Goal: Task Accomplishment & Management: Use online tool/utility

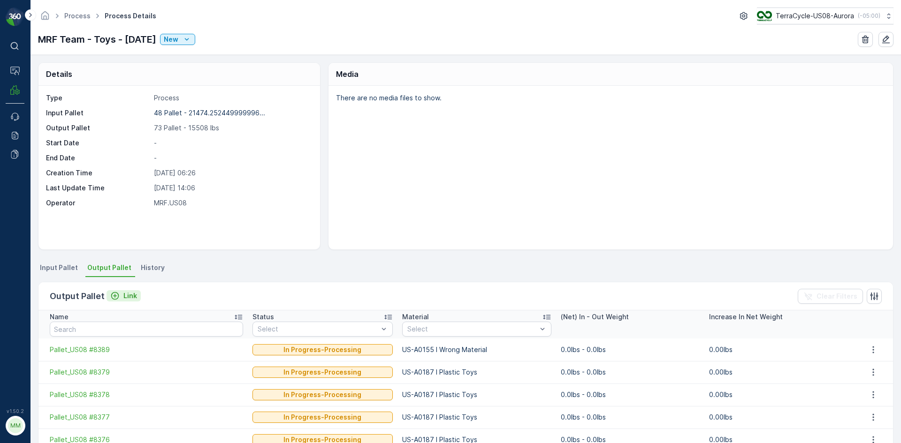
click at [130, 297] on p "Link" at bounding box center [130, 295] width 14 height 9
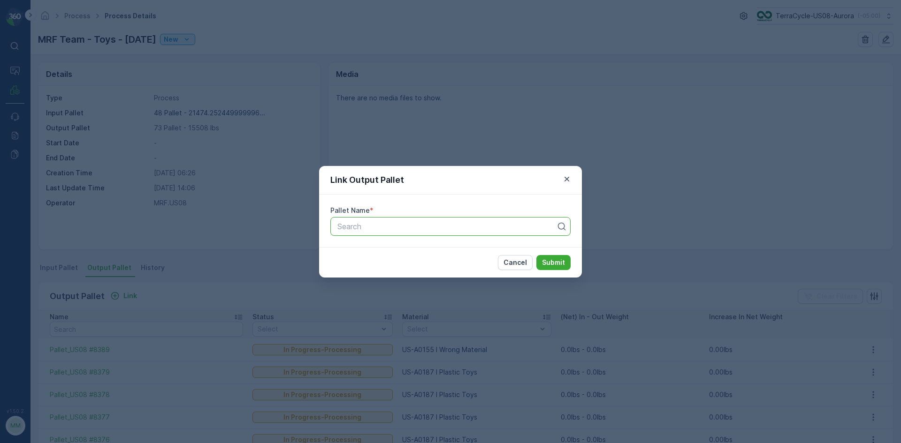
click at [420, 222] on div at bounding box center [446, 226] width 220 height 8
type input "8397"
click at [423, 268] on div "Pallet_US08 #8397" at bounding box center [450, 265] width 229 height 8
click at [550, 264] on p "Submit" at bounding box center [553, 262] width 23 height 9
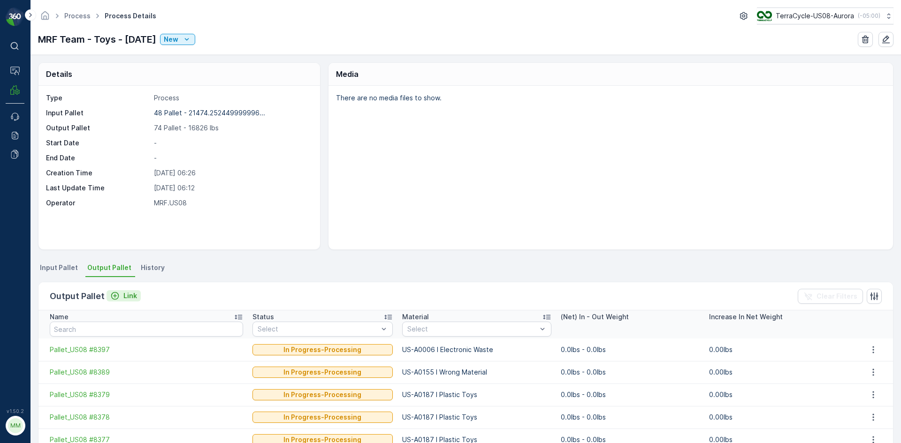
click at [129, 294] on p "Link" at bounding box center [130, 295] width 14 height 9
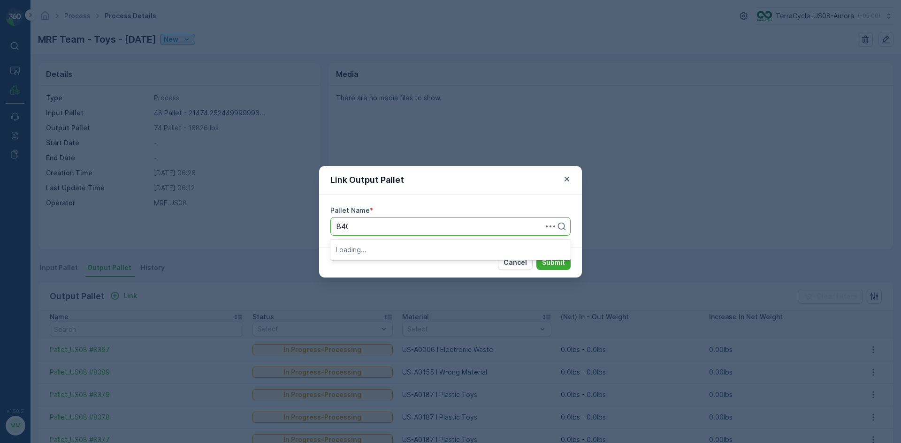
type input "8401"
click at [536, 255] on button "Submit" at bounding box center [553, 262] width 34 height 15
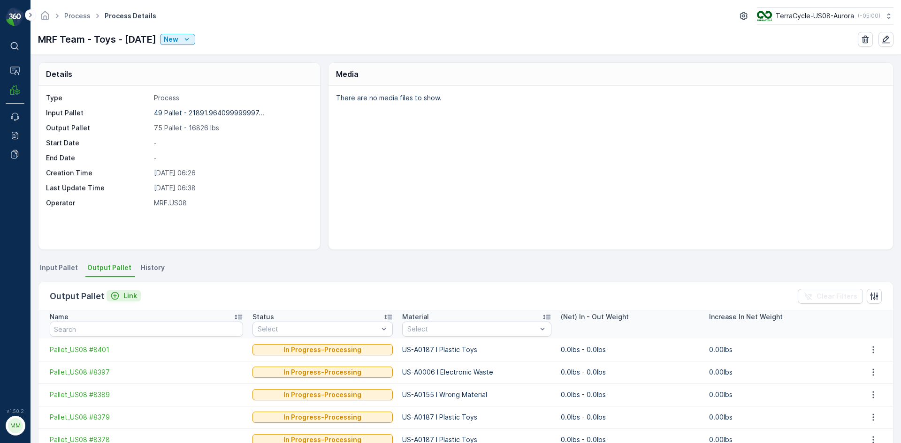
click at [136, 291] on div "Output Pallet Link" at bounding box center [95, 296] width 91 height 13
click at [127, 294] on p "Link" at bounding box center [130, 295] width 14 height 9
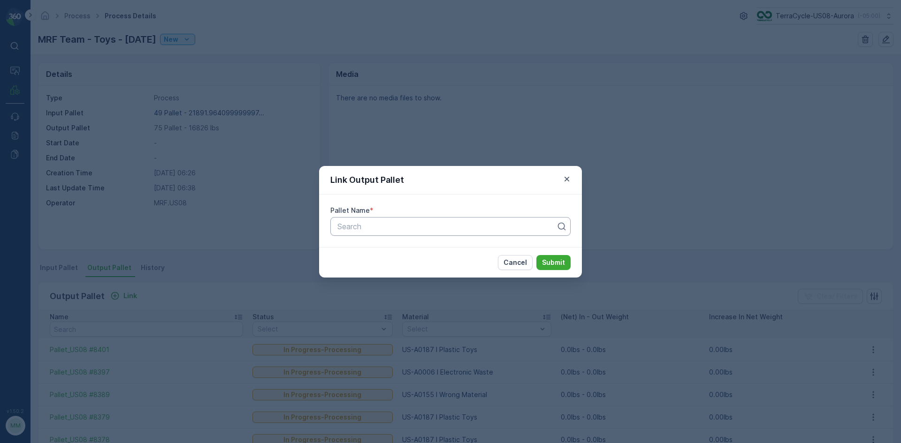
click at [371, 233] on div "Search" at bounding box center [450, 226] width 240 height 19
type input "8385"
click at [536, 255] on button "Submit" at bounding box center [553, 262] width 34 height 15
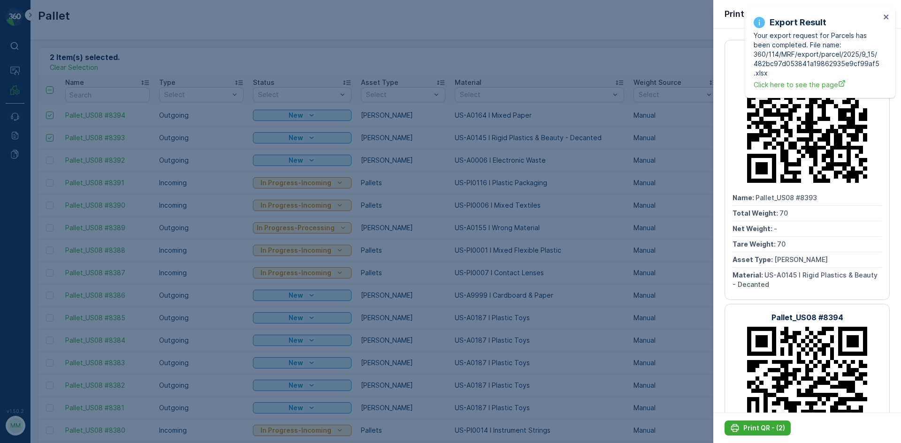
click at [490, 38] on div at bounding box center [450, 221] width 901 height 443
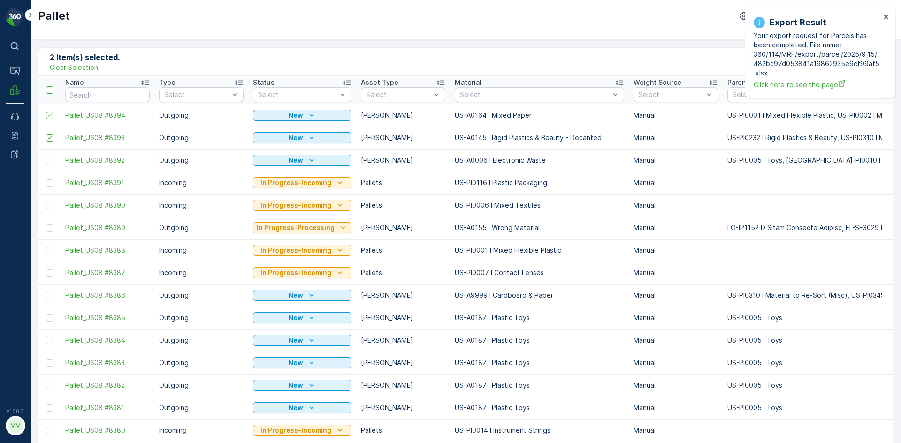
click at [86, 64] on p "Clear Selection" at bounding box center [74, 67] width 48 height 9
click at [89, 62] on div "Add" at bounding box center [92, 61] width 26 height 9
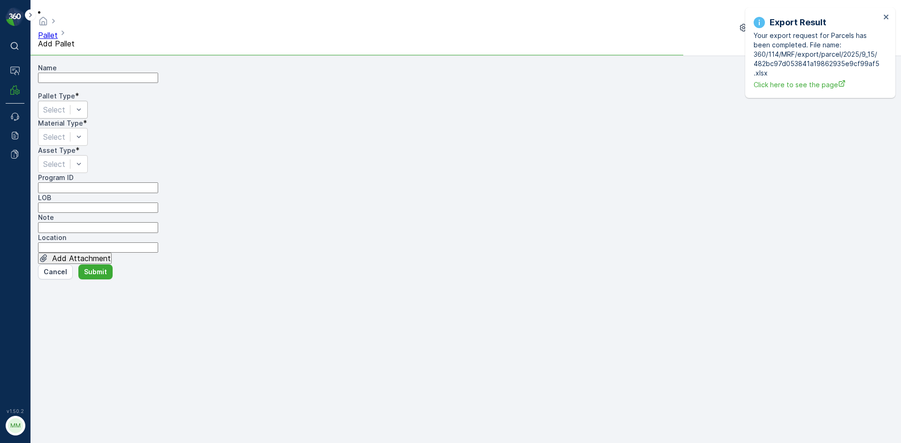
click at [88, 119] on div "Select" at bounding box center [63, 110] width 50 height 18
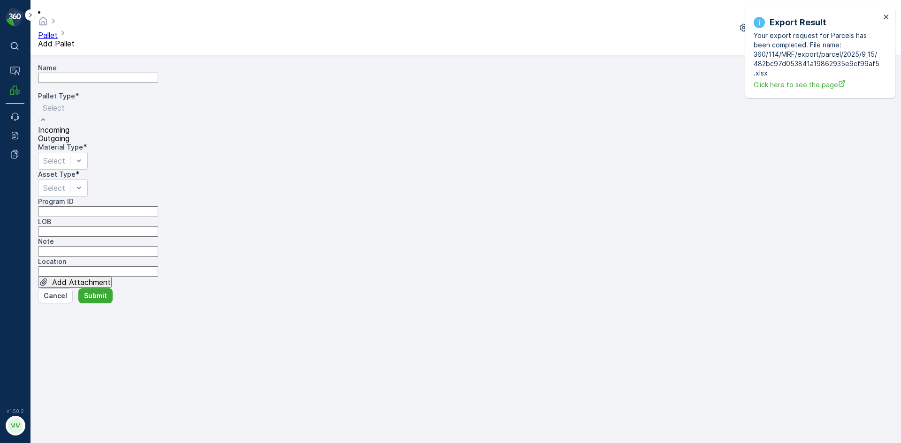
click at [69, 143] on div "Outgoing" at bounding box center [53, 138] width 31 height 8
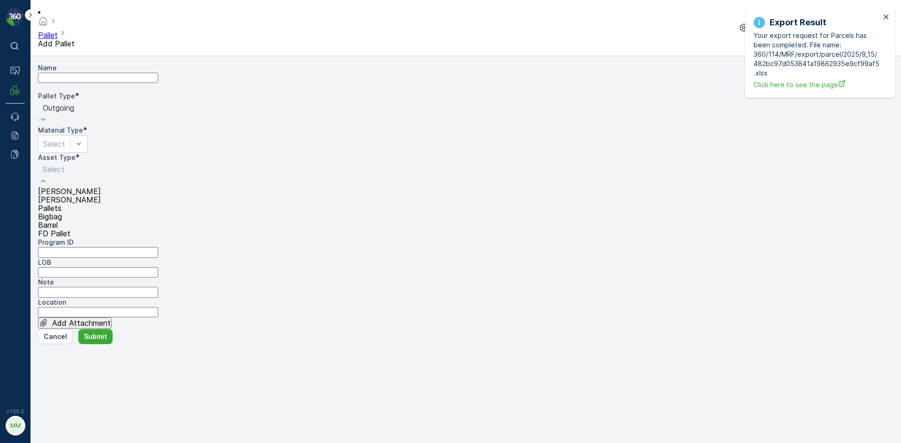
click at [101, 187] on div "[PERSON_NAME]" at bounding box center [69, 191] width 63 height 8
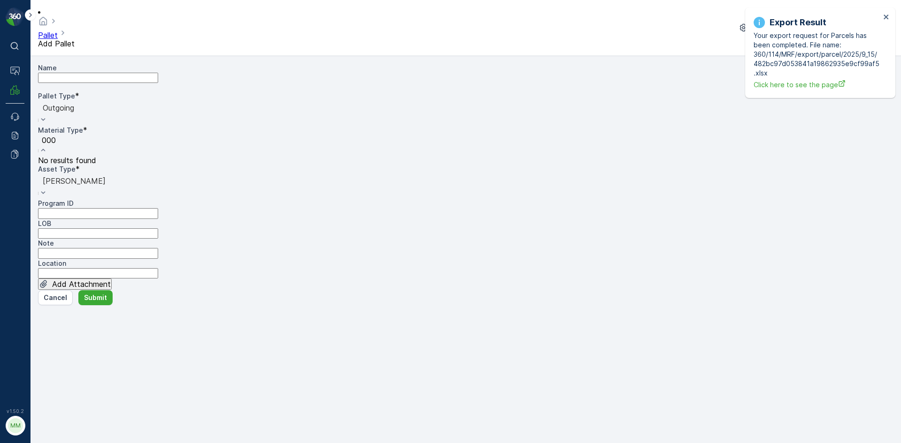
type input "0006"
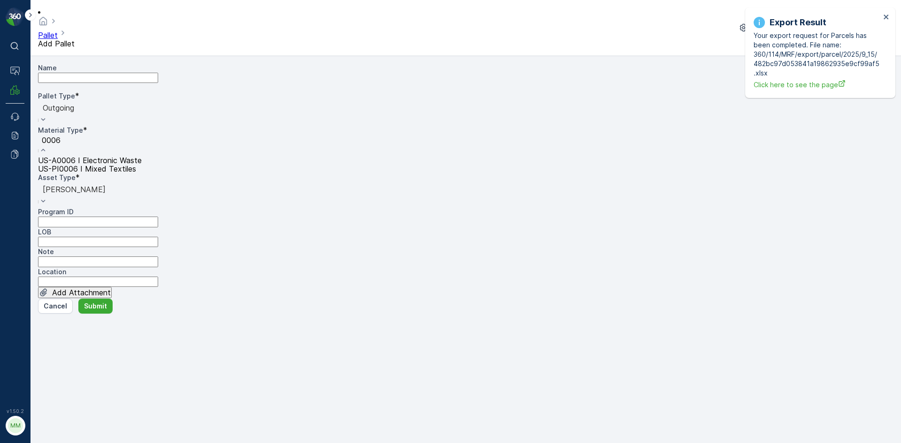
click at [142, 156] on span "US-A0006 I Electronic Waste" at bounding box center [90, 160] width 104 height 9
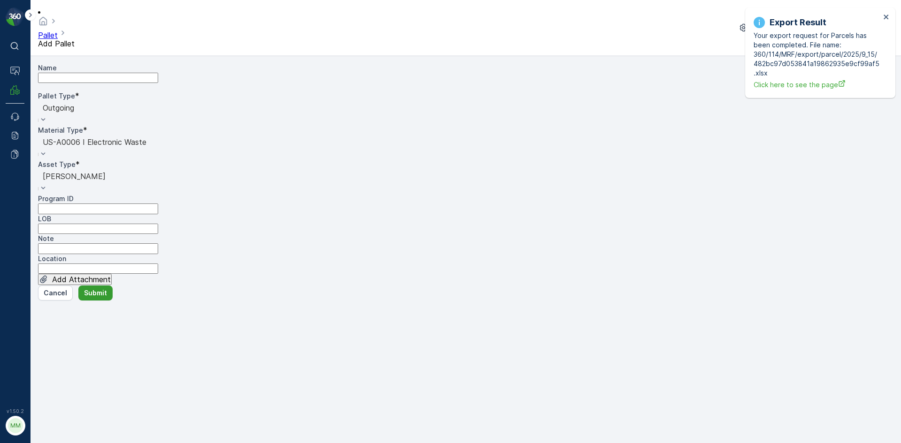
click at [96, 298] on p "Submit" at bounding box center [95, 292] width 23 height 9
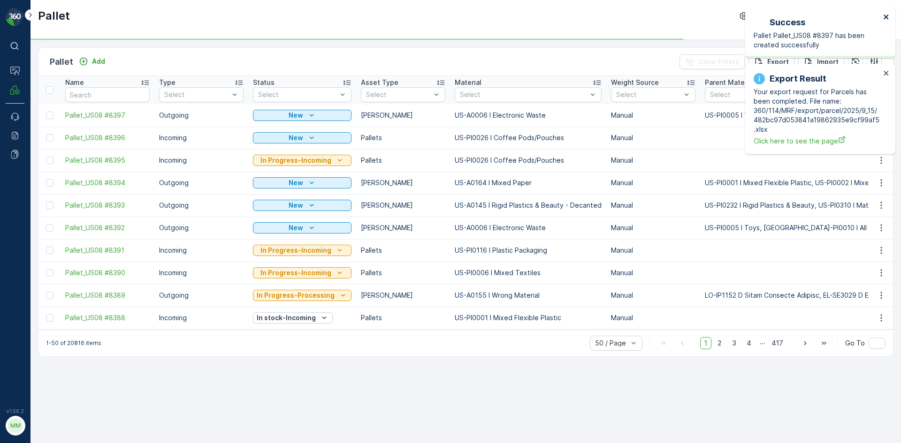
click at [887, 15] on icon "close" at bounding box center [885, 17] width 5 height 5
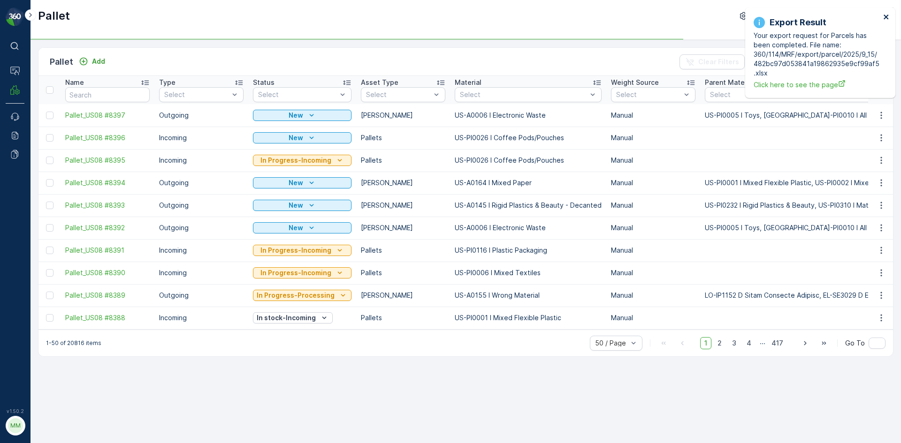
click at [886, 15] on icon "close" at bounding box center [886, 17] width 7 height 8
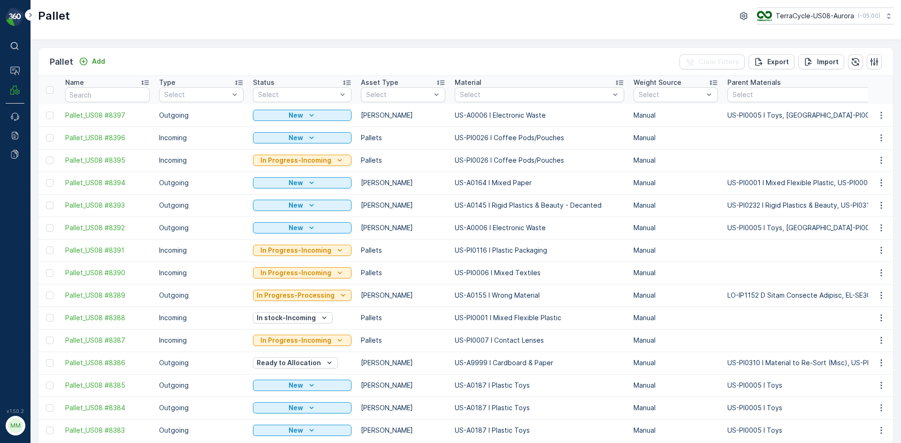
click at [877, 114] on icon "button" at bounding box center [880, 115] width 9 height 9
click at [848, 182] on span "Print QR" at bounding box center [863, 186] width 30 height 8
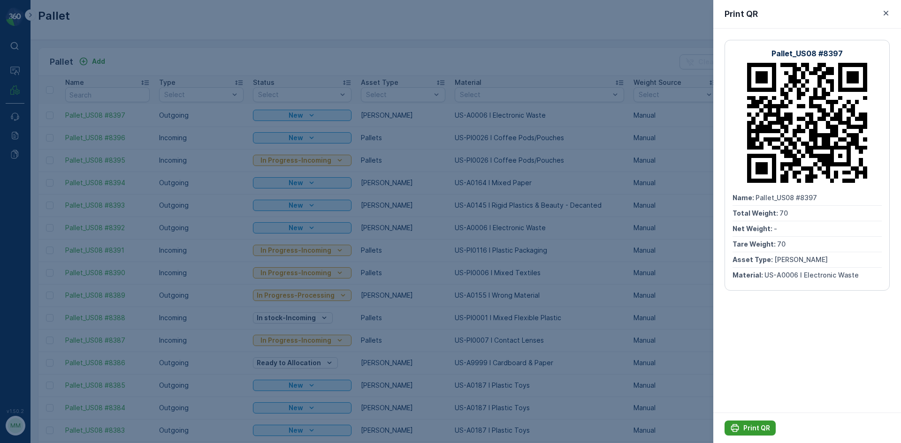
click at [747, 428] on p "Print QR" at bounding box center [756, 428] width 27 height 9
click at [756, 431] on p "Print QR" at bounding box center [756, 428] width 27 height 9
click at [537, 21] on div at bounding box center [450, 221] width 901 height 443
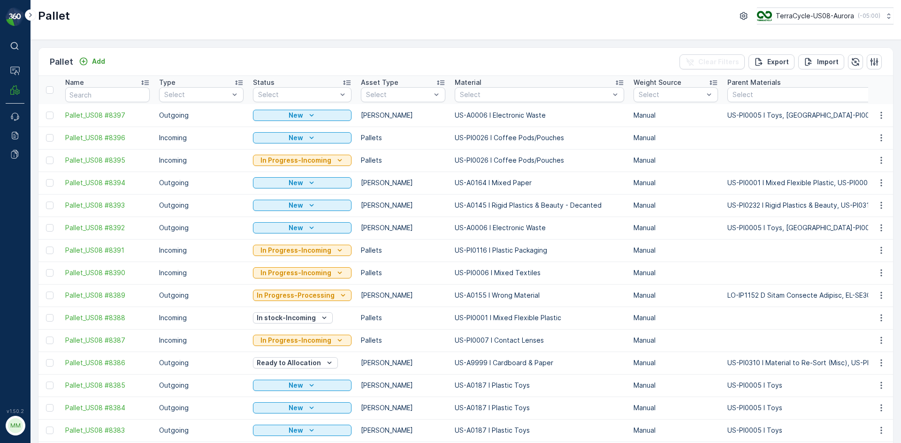
click at [97, 68] on div "Pallet Add" at bounding box center [79, 61] width 59 height 13
click at [100, 64] on p "Add" at bounding box center [98, 61] width 13 height 9
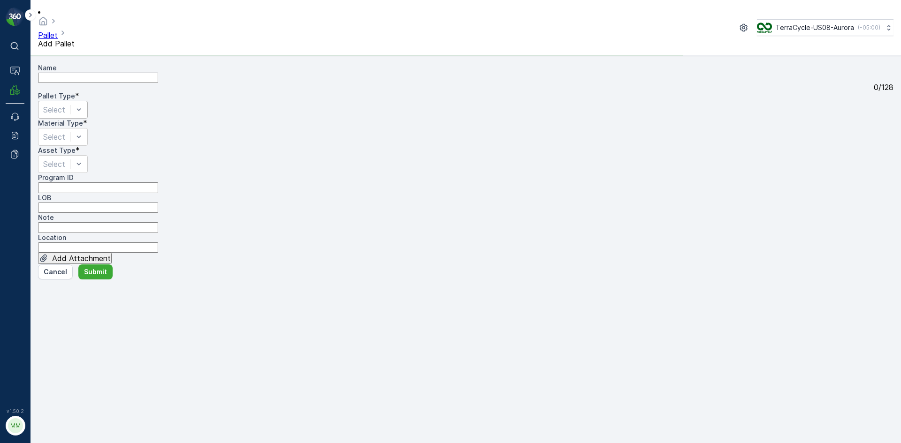
click at [88, 107] on div "Select" at bounding box center [63, 110] width 50 height 18
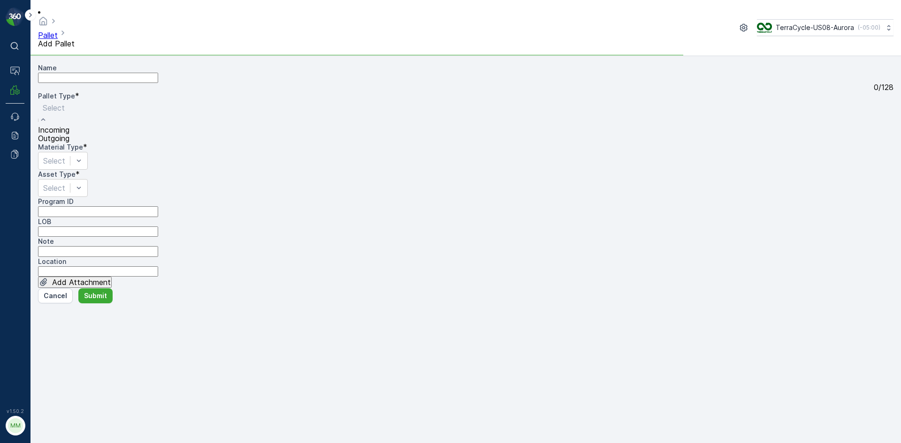
click at [69, 143] on div "Outgoing" at bounding box center [53, 138] width 31 height 8
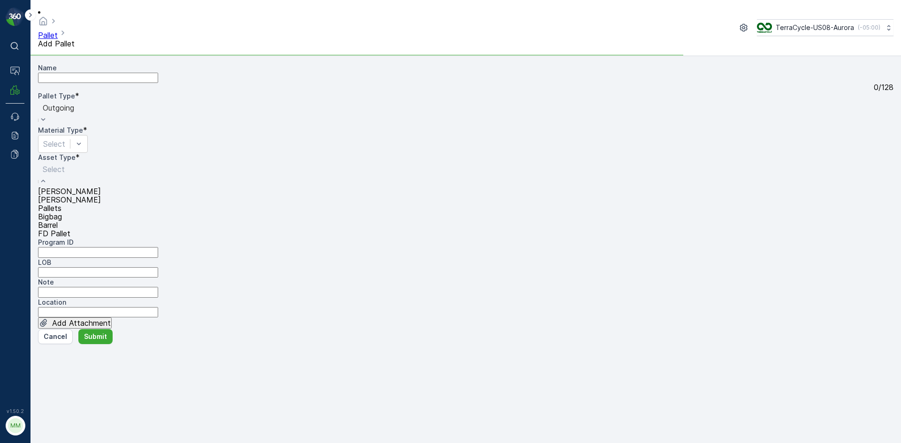
drag, startPoint x: 106, startPoint y: 191, endPoint x: 114, endPoint y: 171, distance: 21.5
click at [101, 187] on div "Gaylord Bales Pallets Bigbag Barrel FD Pallet" at bounding box center [69, 212] width 63 height 51
click at [101, 187] on div "Gaylord" at bounding box center [69, 191] width 63 height 8
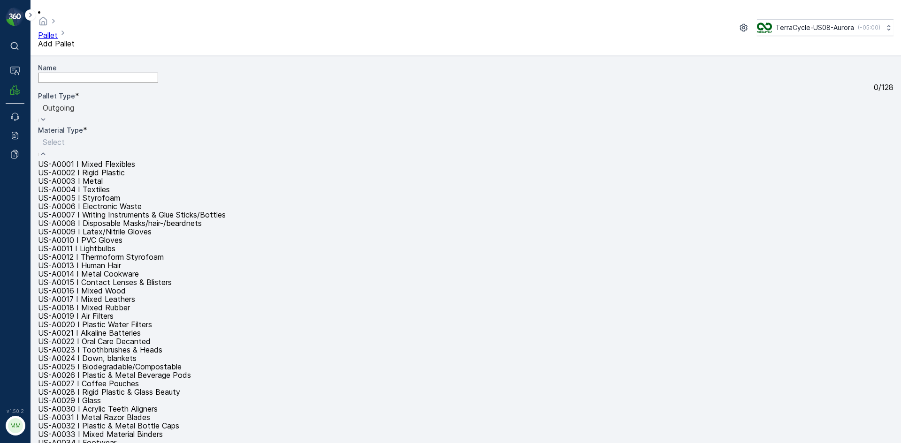
click at [296, 137] on div at bounding box center [176, 142] width 266 height 10
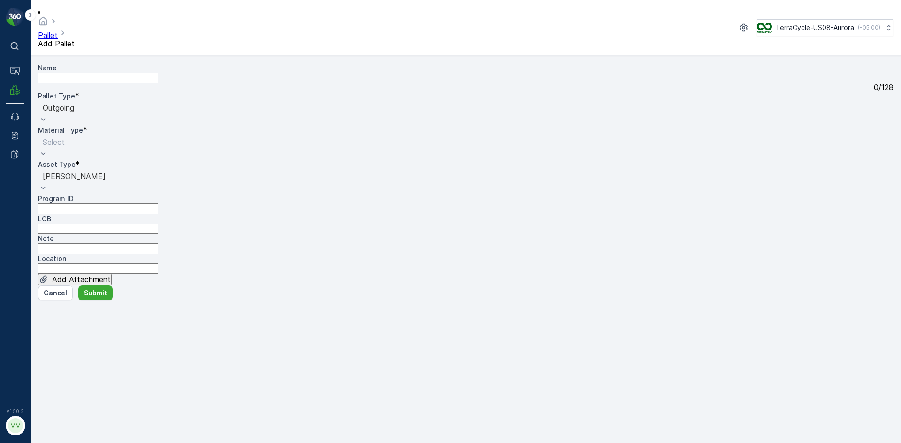
click at [65, 137] on div at bounding box center [54, 142] width 22 height 10
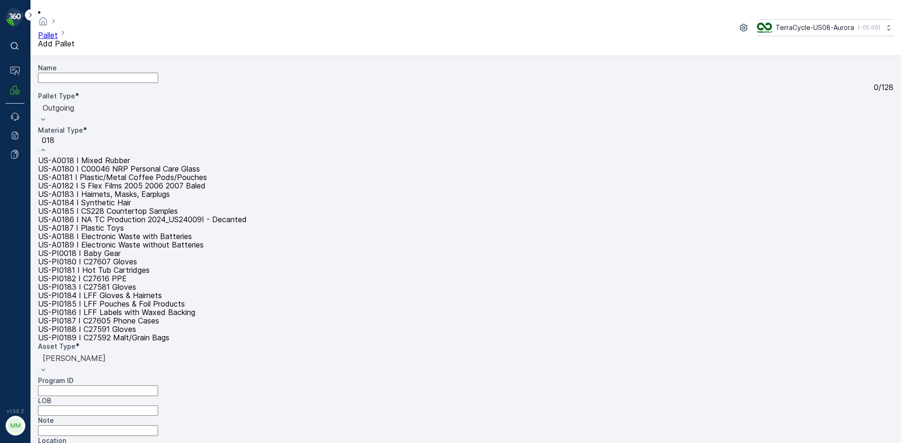
type input "0187"
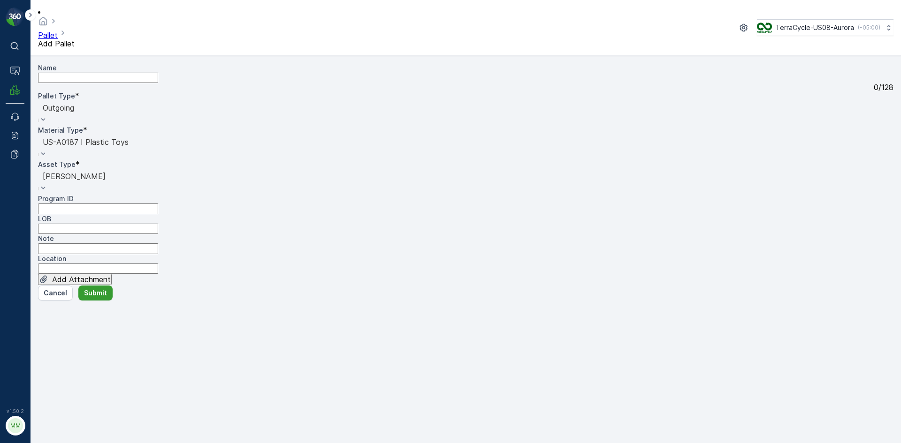
click at [101, 298] on p "Submit" at bounding box center [95, 292] width 23 height 9
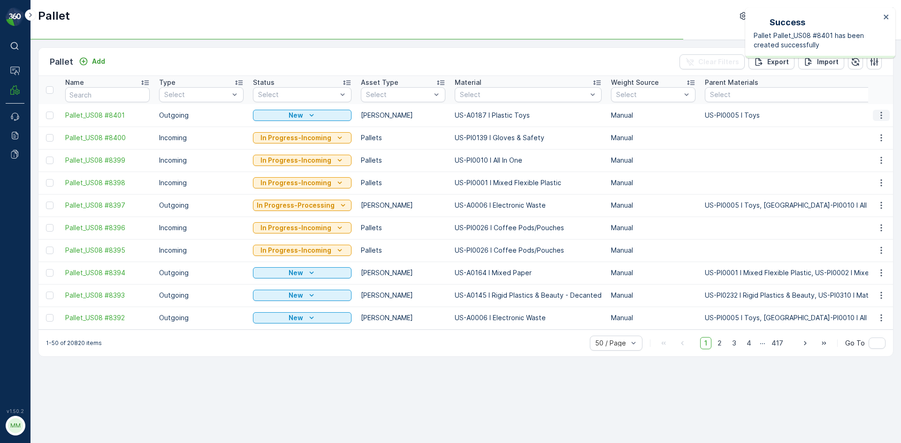
click at [881, 116] on icon "button" at bounding box center [880, 115] width 1 height 7
click at [851, 182] on span "Print QR" at bounding box center [863, 186] width 30 height 8
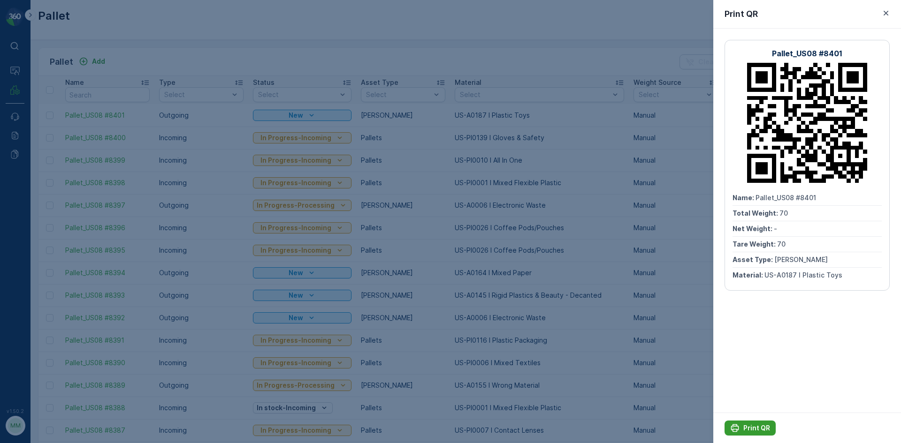
click at [747, 431] on p "Print QR" at bounding box center [756, 428] width 27 height 9
click at [637, 368] on div at bounding box center [450, 221] width 901 height 443
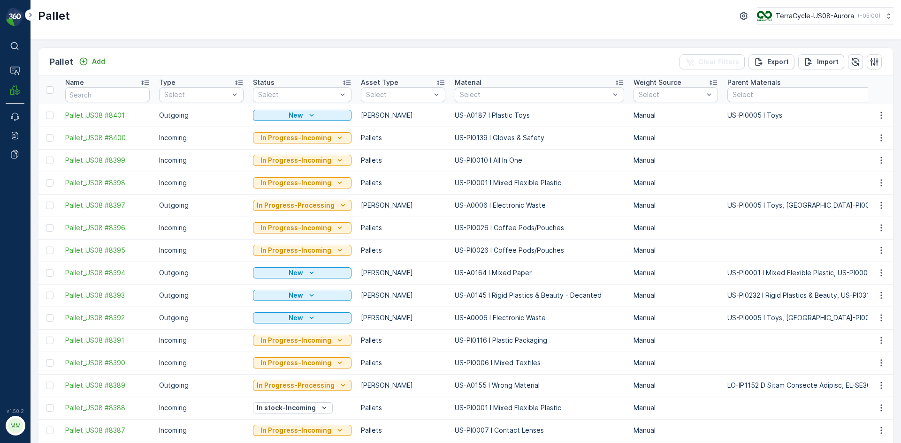
click at [114, 89] on input "text" at bounding box center [107, 94] width 84 height 15
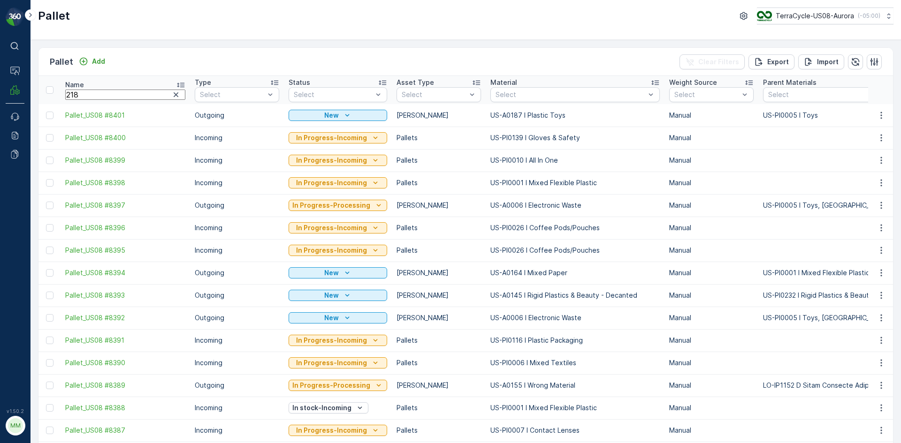
type input "2184"
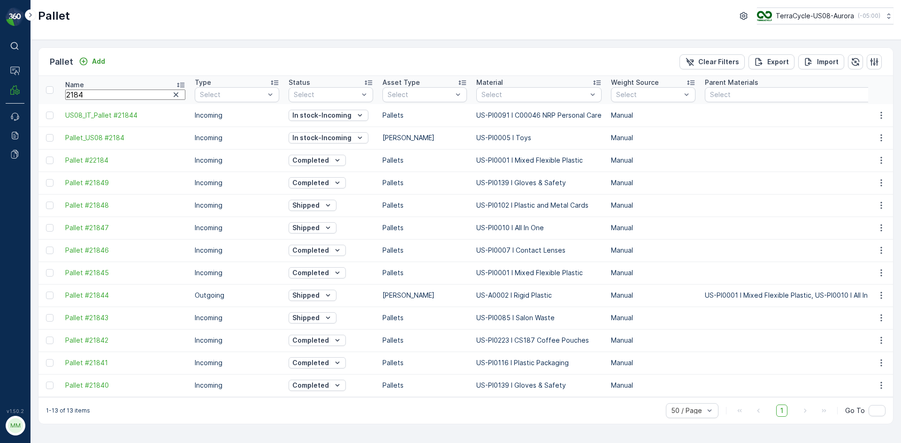
click at [112, 94] on input "2184" at bounding box center [125, 95] width 120 height 10
type input "#2184"
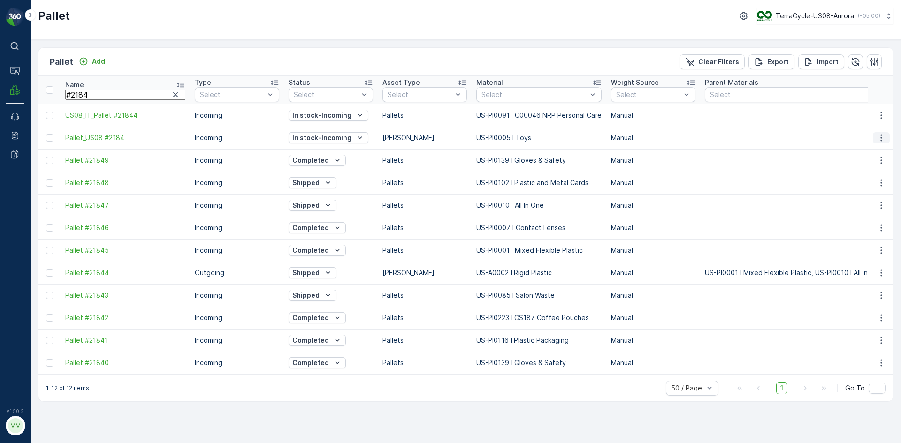
click at [879, 140] on icon "button" at bounding box center [880, 137] width 9 height 9
click at [865, 204] on span "Print QR" at bounding box center [863, 208] width 30 height 8
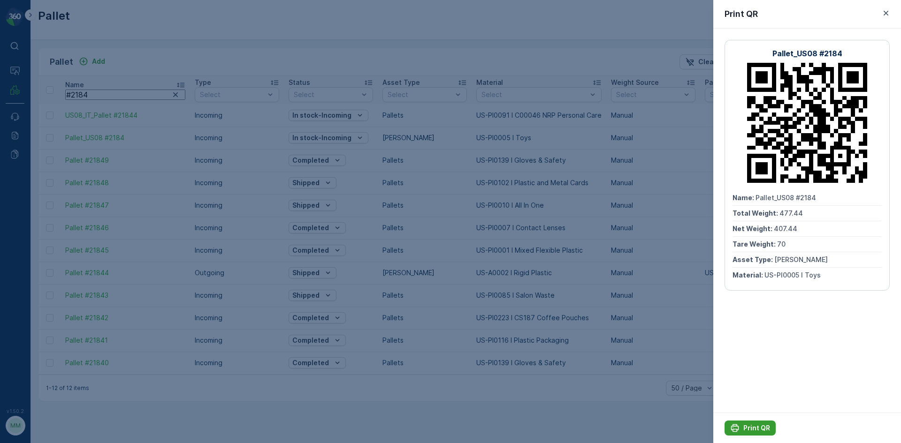
click at [746, 424] on p "Print QR" at bounding box center [756, 428] width 27 height 9
click at [626, 348] on div at bounding box center [450, 221] width 901 height 443
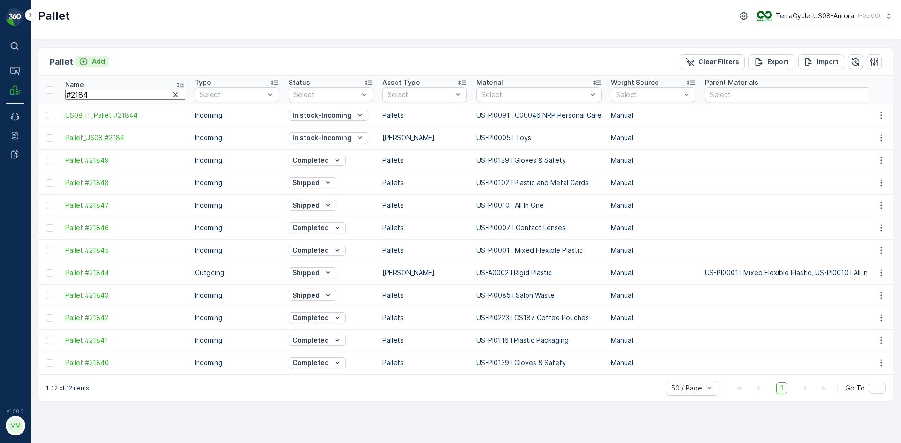
click at [85, 60] on icon "Add" at bounding box center [83, 61] width 9 height 9
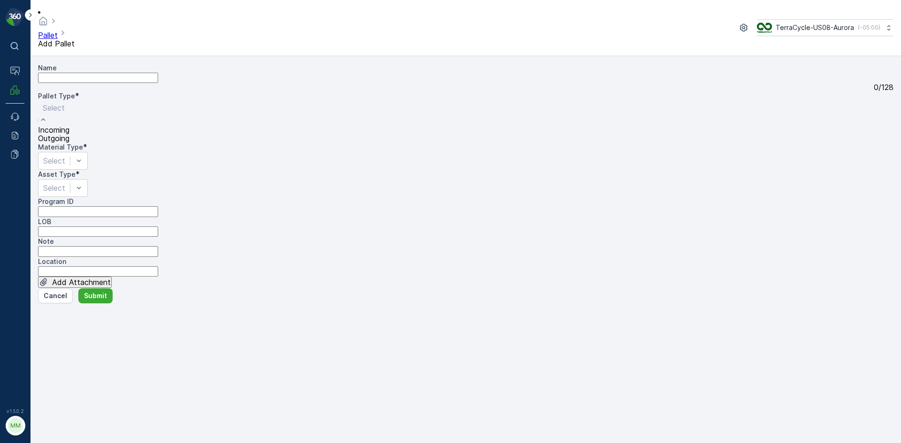
drag, startPoint x: 108, startPoint y: 113, endPoint x: 102, endPoint y: 151, distance: 39.0
click at [69, 143] on div "Outgoing" at bounding box center [53, 138] width 31 height 8
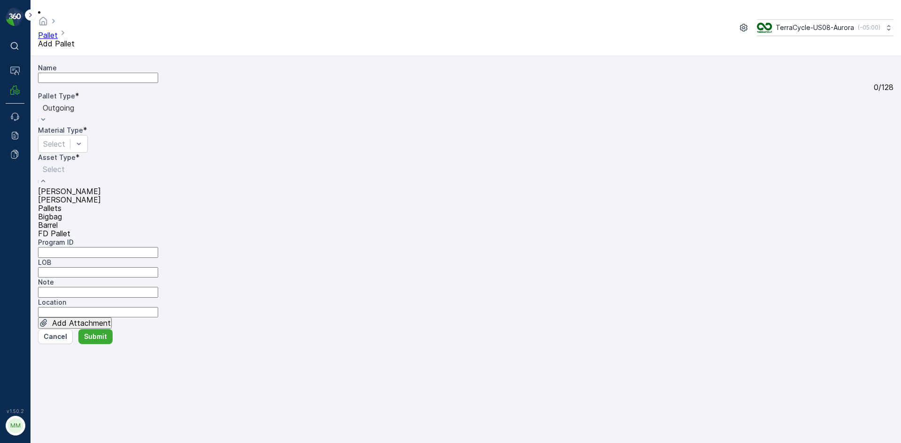
click at [93, 187] on div "[PERSON_NAME]" at bounding box center [69, 191] width 63 height 8
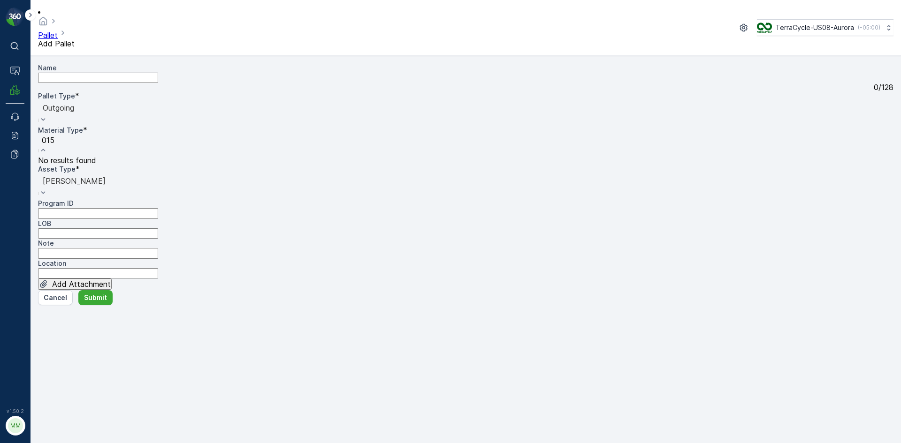
type input "0155"
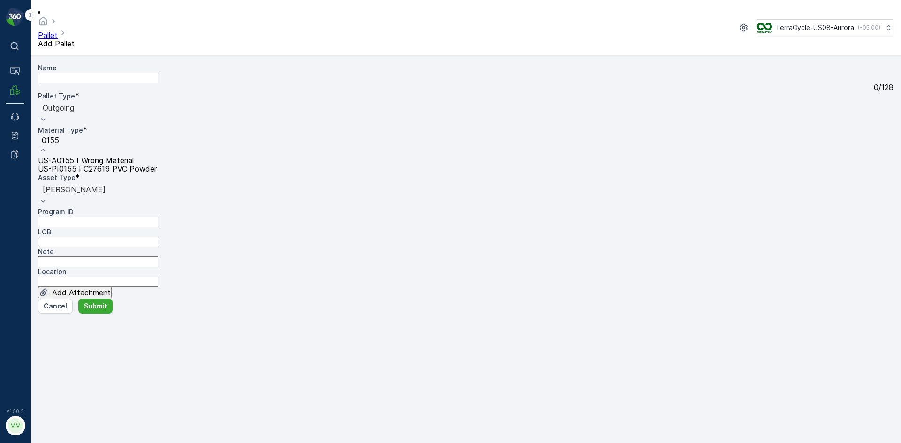
click at [134, 156] on span "US-A0155 I Wrong Material" at bounding box center [86, 160] width 96 height 9
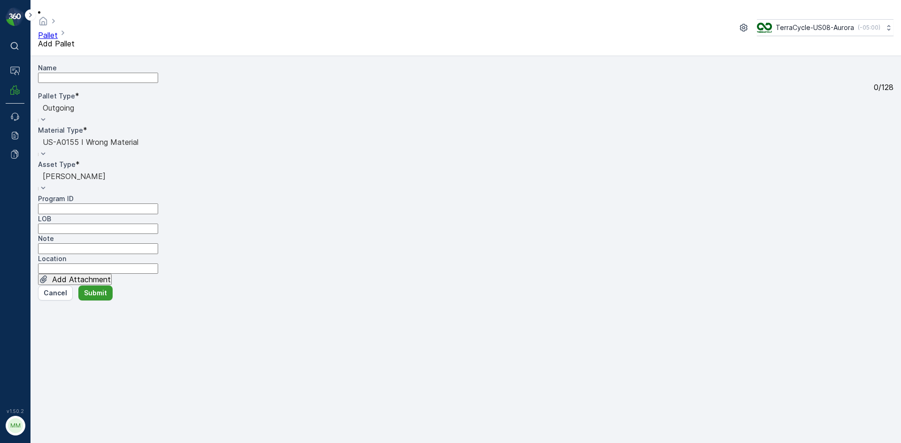
click at [94, 298] on p "Submit" at bounding box center [95, 292] width 23 height 9
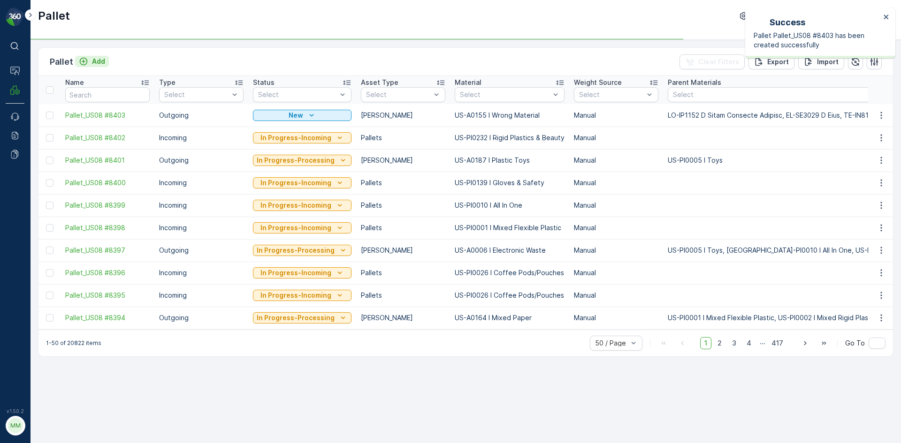
click at [100, 59] on p "Add" at bounding box center [98, 61] width 13 height 9
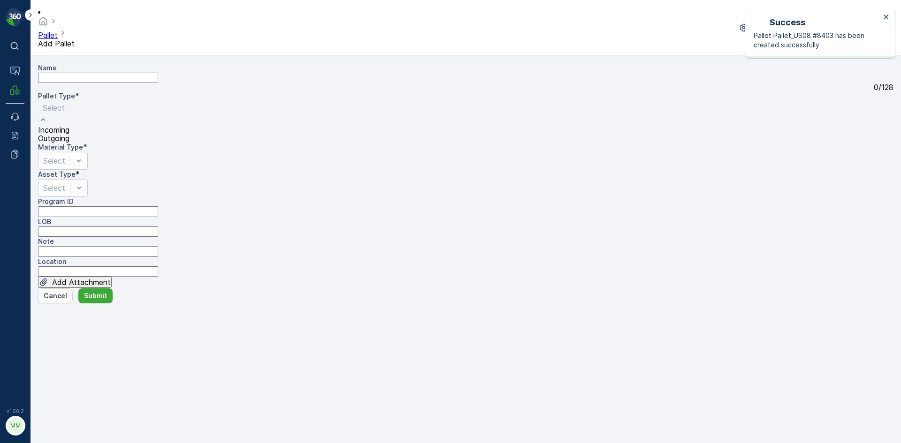
click at [69, 143] on div "Outgoing" at bounding box center [53, 138] width 31 height 8
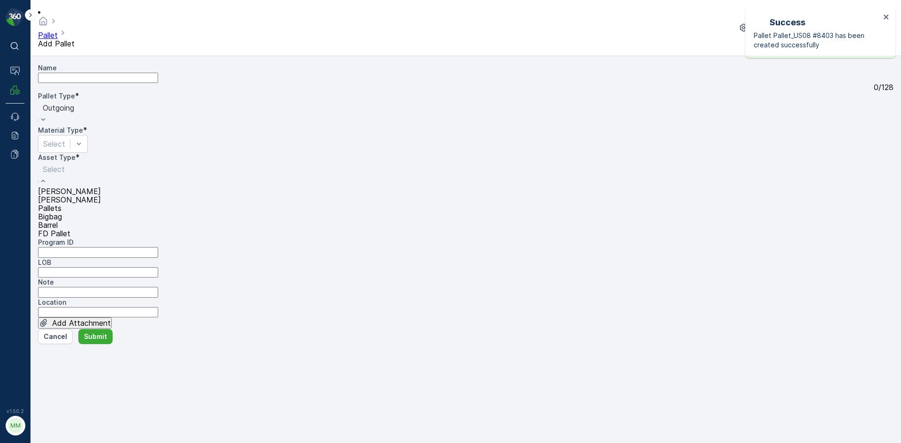
drag, startPoint x: 102, startPoint y: 180, endPoint x: 110, endPoint y: 169, distance: 14.1
click at [101, 187] on div "[PERSON_NAME]" at bounding box center [69, 191] width 63 height 8
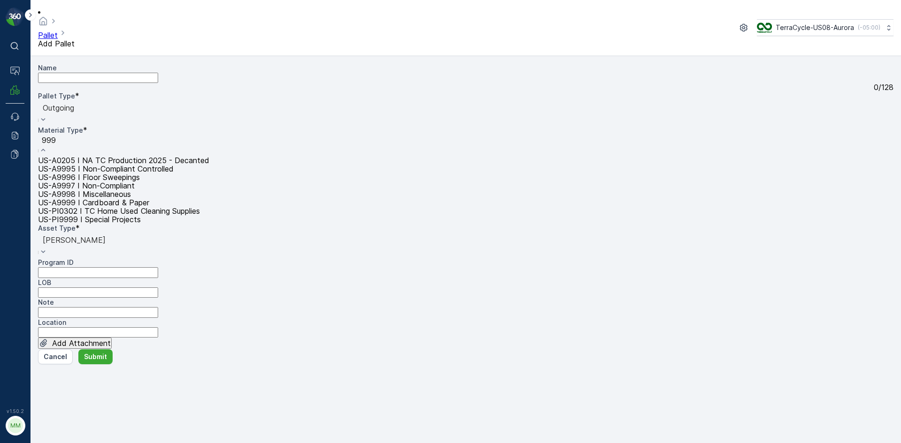
type input "9997"
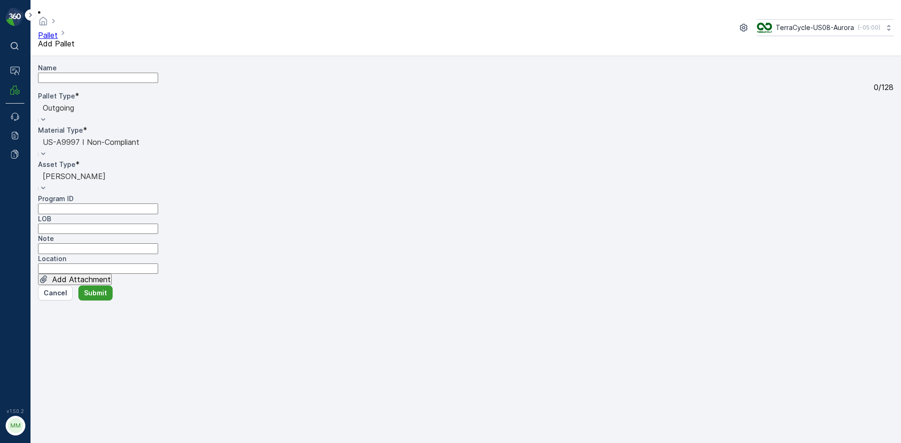
click at [96, 301] on button "Submit" at bounding box center [95, 293] width 34 height 15
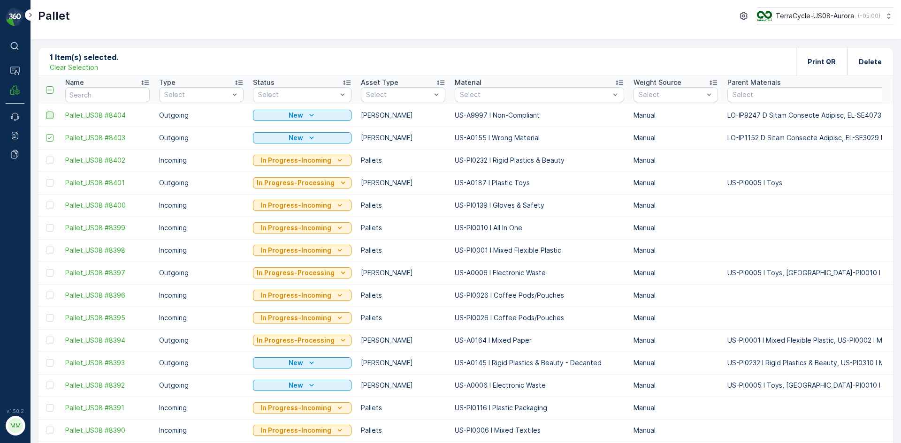
click at [51, 116] on div at bounding box center [50, 116] width 8 height 8
click at [46, 112] on input "checkbox" at bounding box center [46, 112] width 0 height 0
click at [819, 57] on p "Print QR" at bounding box center [821, 61] width 28 height 9
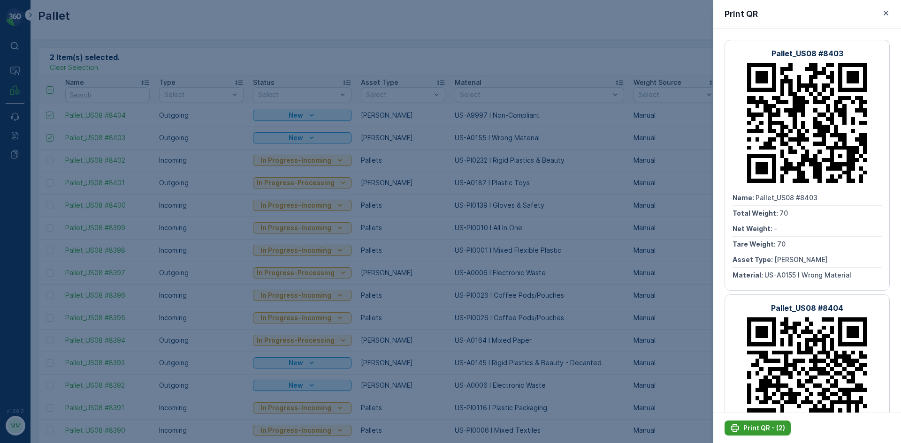
click at [769, 431] on p "Print QR - (2)" at bounding box center [764, 428] width 42 height 9
click at [679, 379] on div at bounding box center [450, 221] width 901 height 443
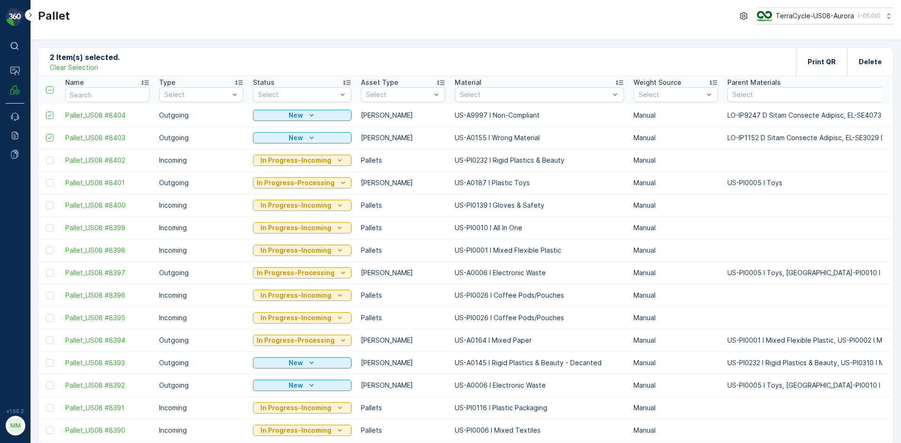
click at [60, 65] on p "Clear Selection" at bounding box center [74, 67] width 48 height 9
click at [106, 63] on button "Add" at bounding box center [92, 61] width 34 height 11
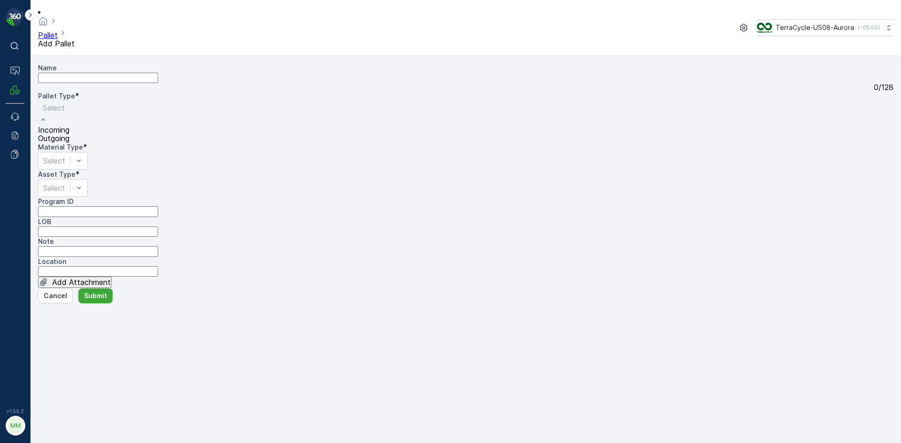
drag, startPoint x: 94, startPoint y: 114, endPoint x: 85, endPoint y: 147, distance: 33.6
click at [69, 143] on div "Outgoing" at bounding box center [53, 138] width 31 height 8
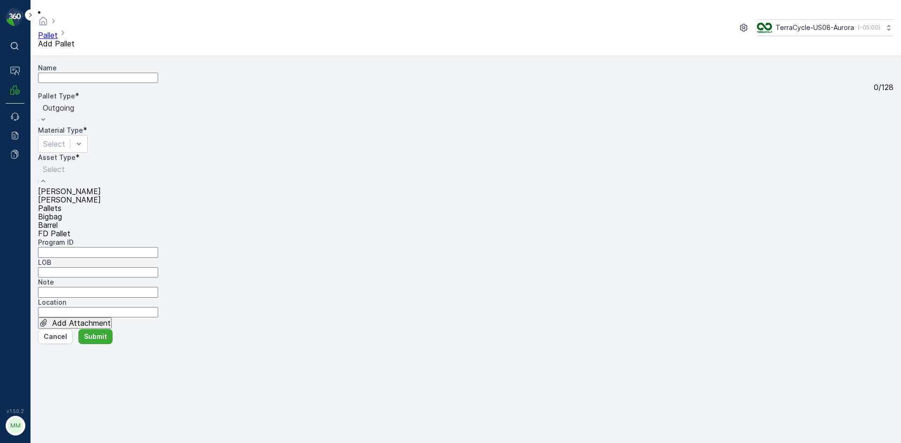
click at [84, 187] on div "[PERSON_NAME]" at bounding box center [69, 191] width 63 height 8
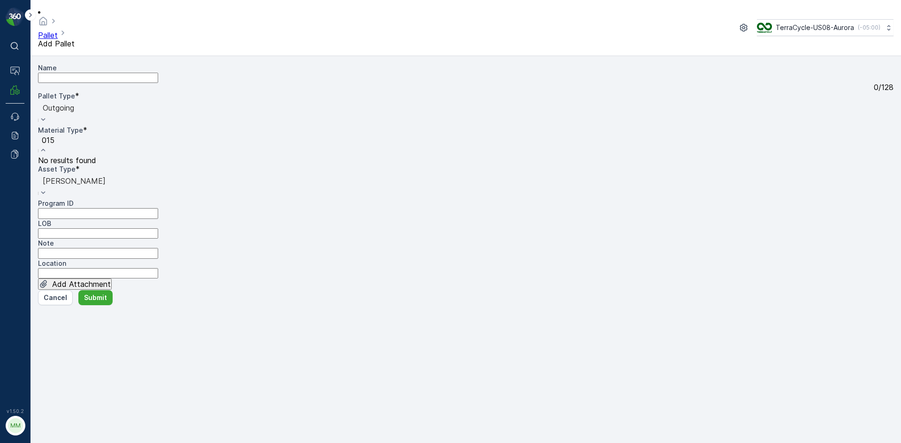
type input "0155"
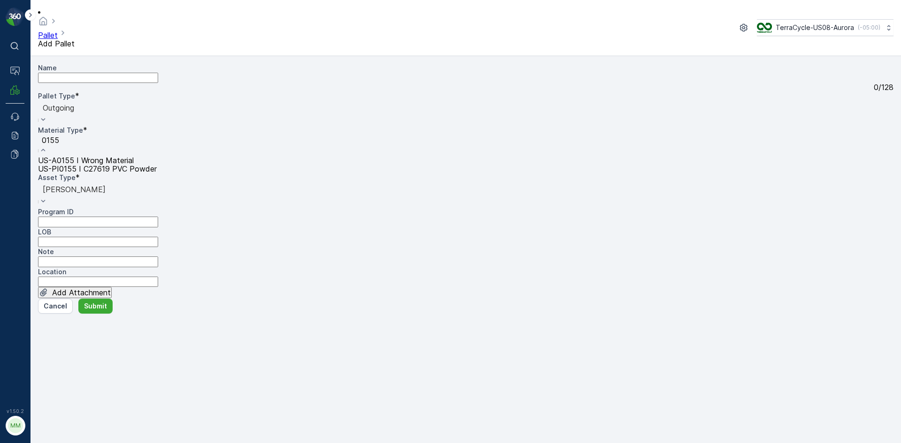
click at [134, 156] on span "US-A0155 I Wrong Material" at bounding box center [86, 160] width 96 height 9
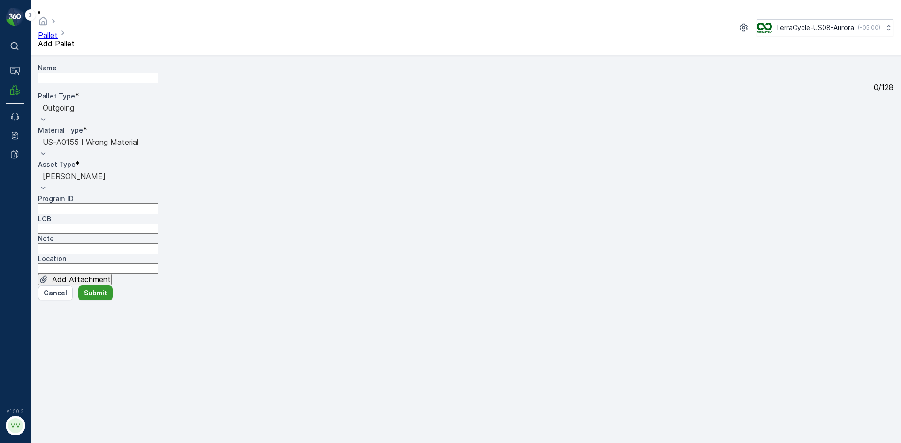
click at [96, 298] on p "Submit" at bounding box center [95, 292] width 23 height 9
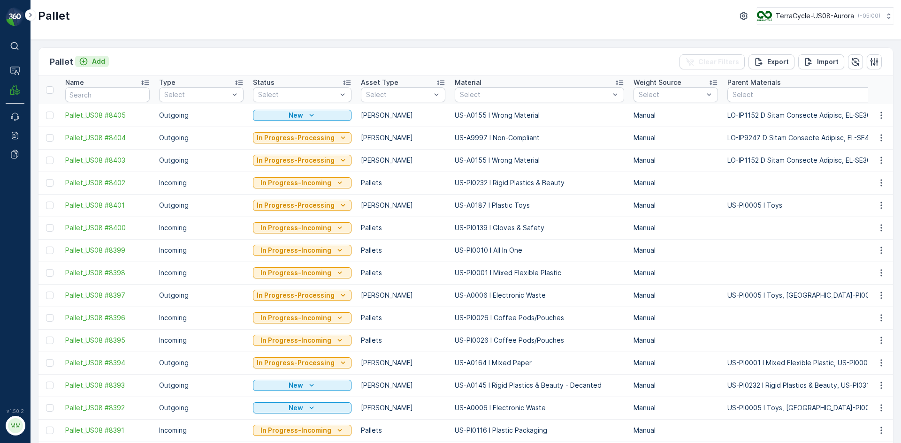
click at [104, 58] on p "Add" at bounding box center [98, 61] width 13 height 9
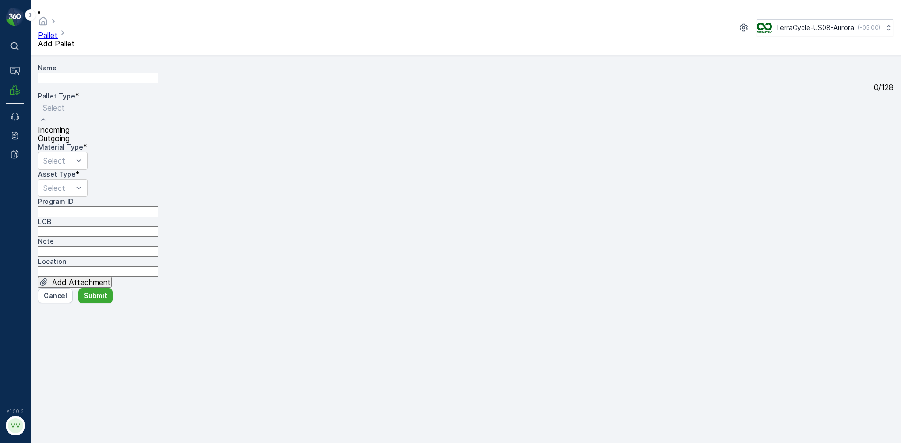
click at [69, 143] on div "Outgoing" at bounding box center [53, 138] width 31 height 8
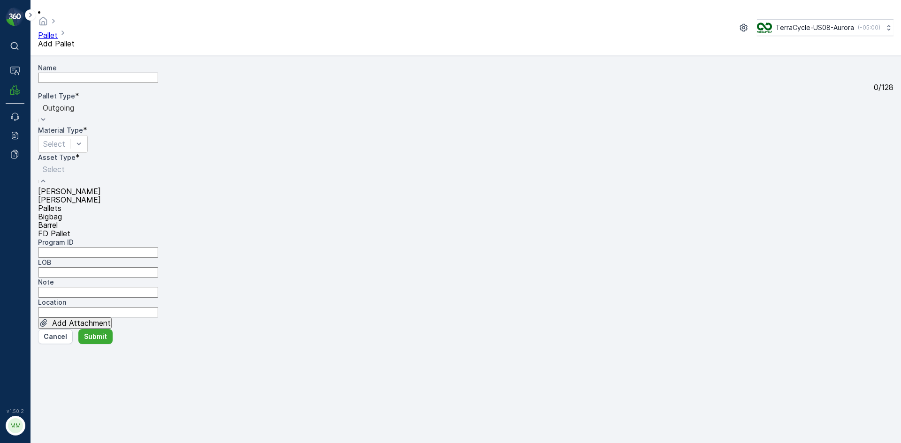
click at [101, 187] on div "[PERSON_NAME]" at bounding box center [69, 191] width 63 height 8
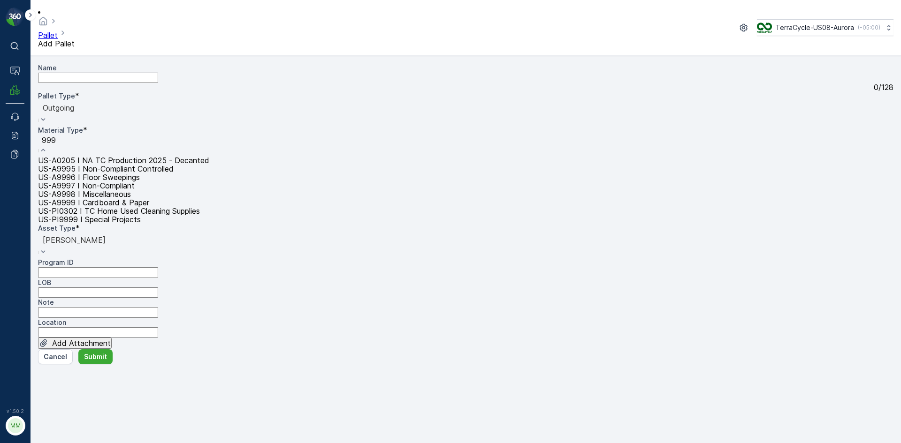
type input "9997"
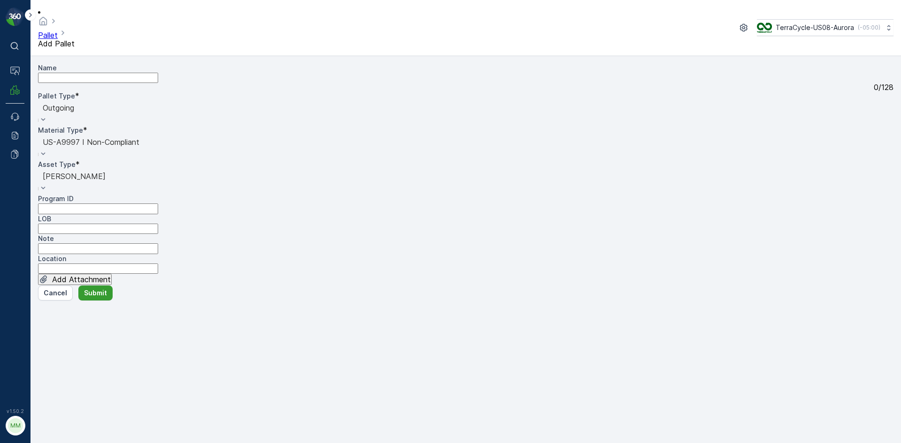
click at [84, 298] on p "Submit" at bounding box center [95, 292] width 23 height 9
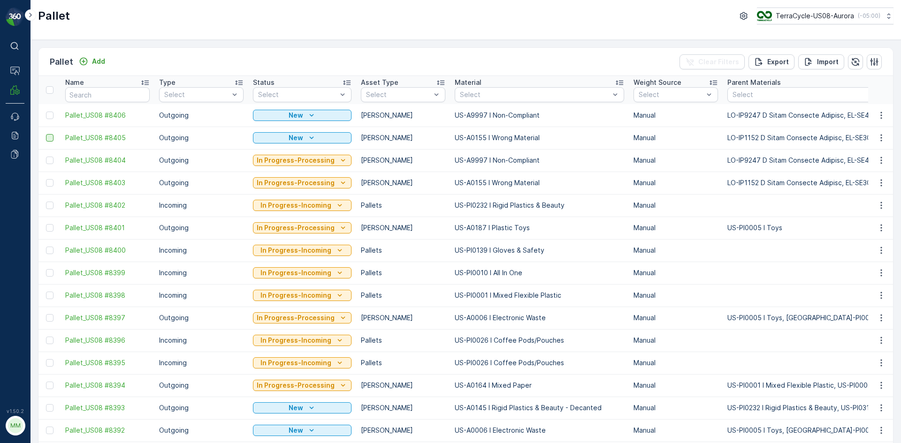
click at [50, 138] on div at bounding box center [50, 138] width 8 height 8
click at [46, 134] on input "checkbox" at bounding box center [46, 134] width 0 height 0
click at [50, 116] on div at bounding box center [50, 116] width 8 height 8
click at [46, 112] on input "checkbox" at bounding box center [46, 112] width 0 height 0
click at [830, 58] on p "Print QR" at bounding box center [821, 61] width 28 height 9
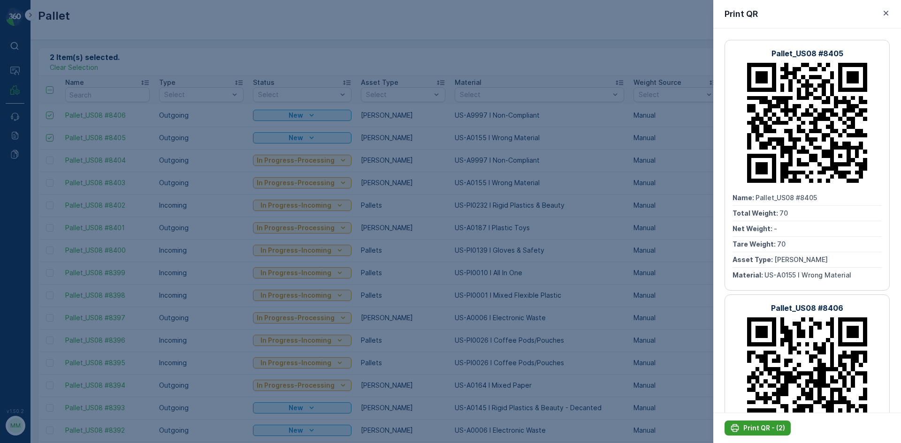
click at [760, 429] on p "Print QR - (2)" at bounding box center [764, 428] width 42 height 9
click at [575, 269] on div at bounding box center [450, 221] width 901 height 443
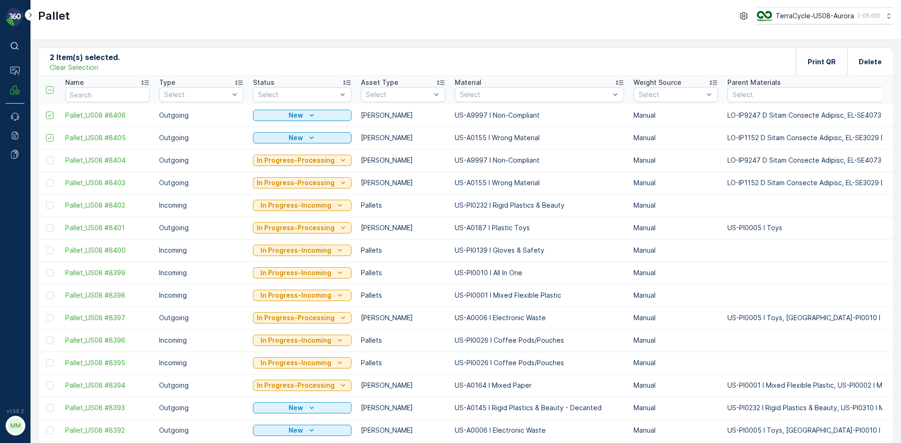
click at [90, 66] on p "Clear Selection" at bounding box center [74, 67] width 48 height 9
click at [203, 61] on div "Pallet Add Clear Filters Export Import" at bounding box center [465, 62] width 854 height 28
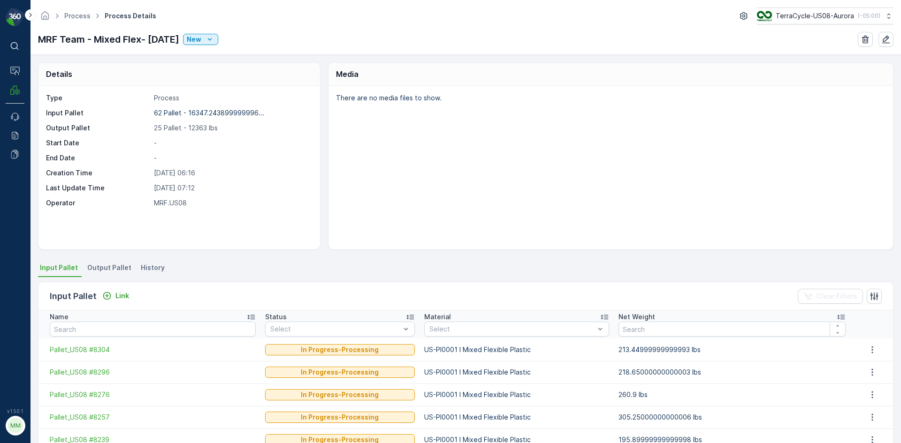
click at [111, 259] on div "Details Type Process Input Pallet 62 Pallet - 16347.243899999996... Output Pall…" at bounding box center [465, 249] width 870 height 388
click at [115, 272] on span "Output Pallet" at bounding box center [109, 267] width 44 height 9
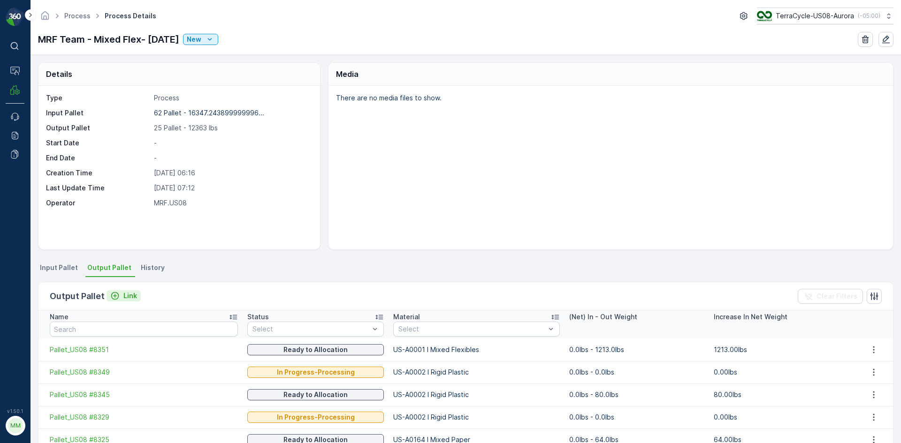
click at [128, 292] on p "Link" at bounding box center [130, 295] width 14 height 9
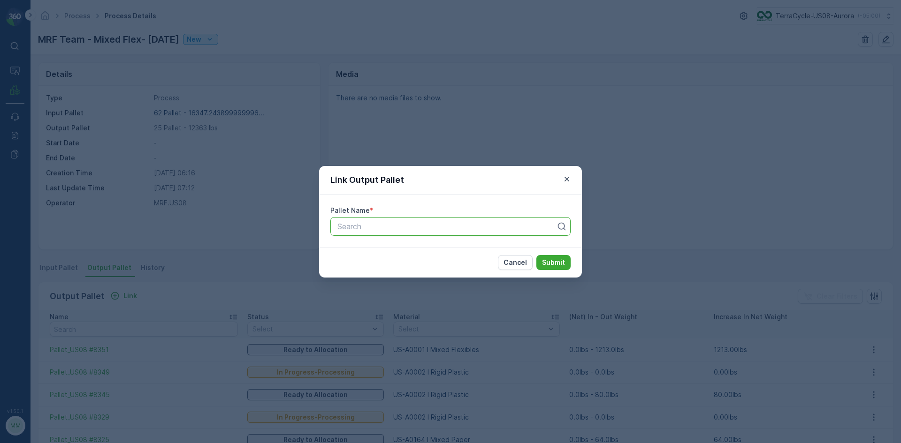
click at [387, 226] on div at bounding box center [446, 226] width 220 height 8
type input "8394"
click at [458, 249] on div "Pallet_US08 #8394" at bounding box center [450, 249] width 229 height 8
click at [560, 263] on p "Submit" at bounding box center [553, 262] width 23 height 9
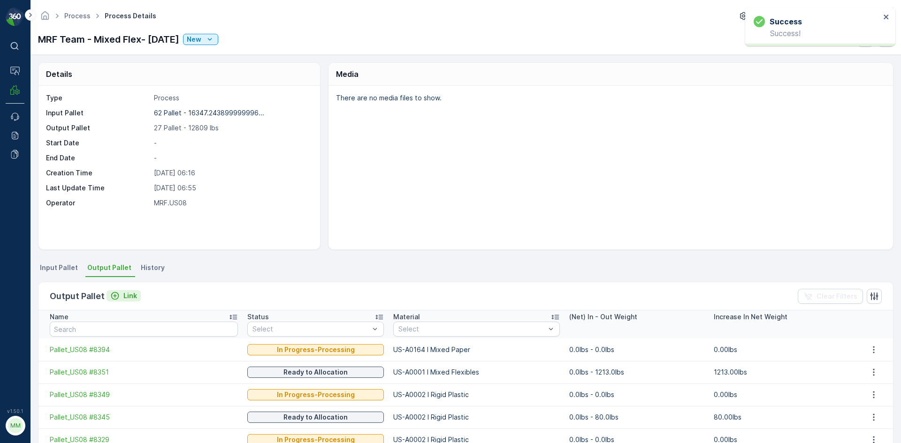
click at [123, 297] on p "Link" at bounding box center [130, 295] width 14 height 9
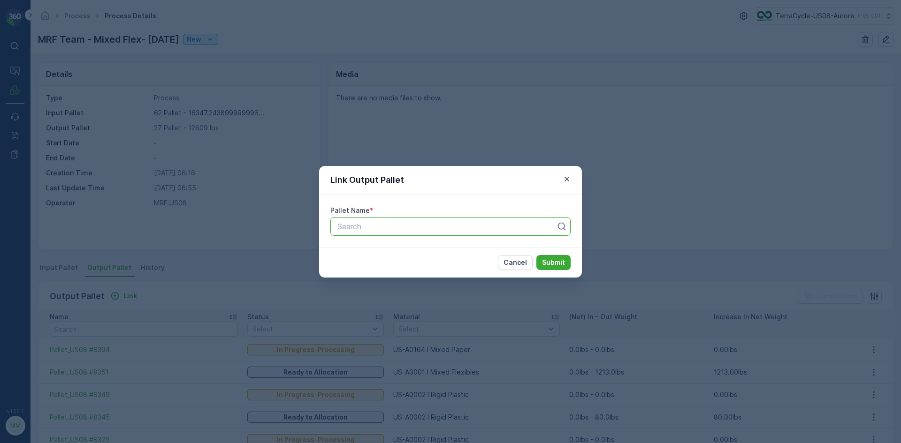
click at [409, 229] on div at bounding box center [446, 226] width 220 height 8
type input "8392"
click at [536, 255] on button "Submit" at bounding box center [553, 262] width 34 height 15
click at [426, 225] on div at bounding box center [441, 226] width 211 height 8
type input "8403"
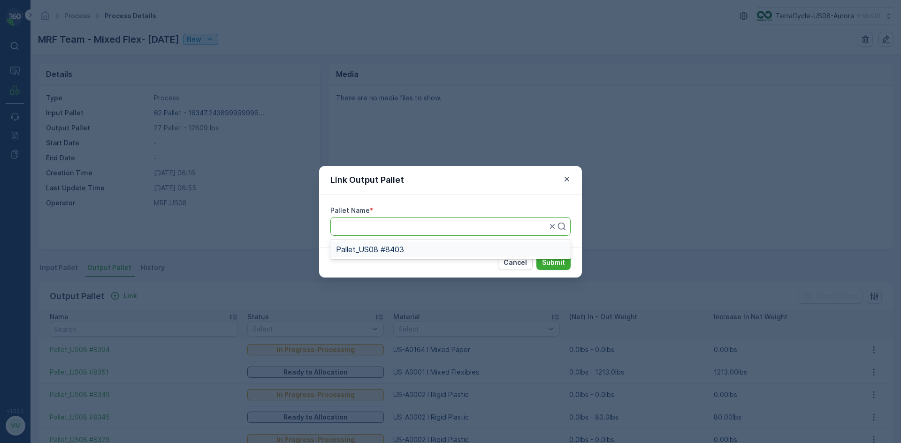
click at [536, 255] on button "Submit" at bounding box center [553, 262] width 34 height 15
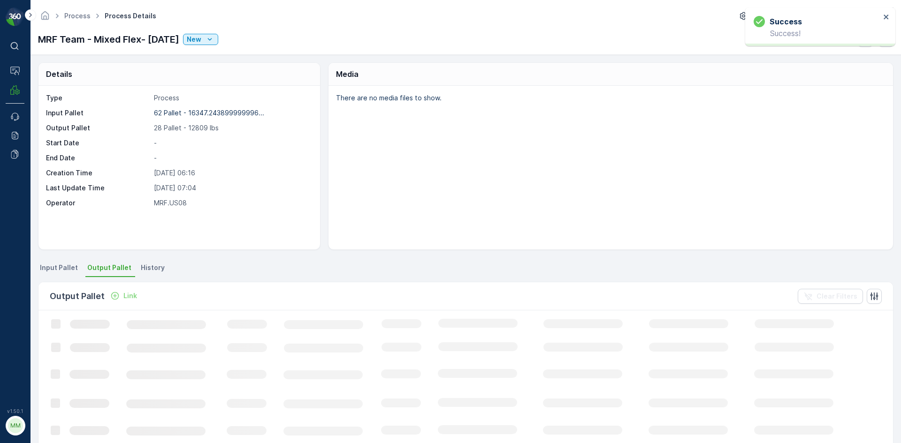
click at [128, 297] on p "Link" at bounding box center [130, 295] width 14 height 9
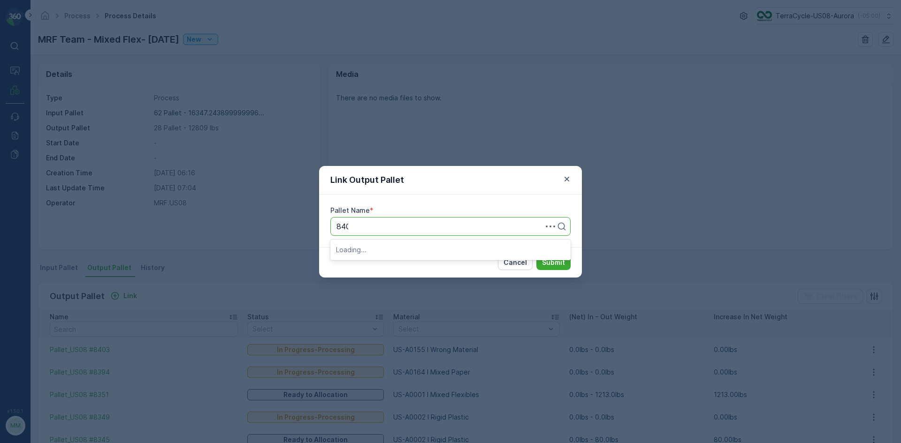
type input "8404"
click at [536, 255] on button "Submit" at bounding box center [553, 262] width 34 height 15
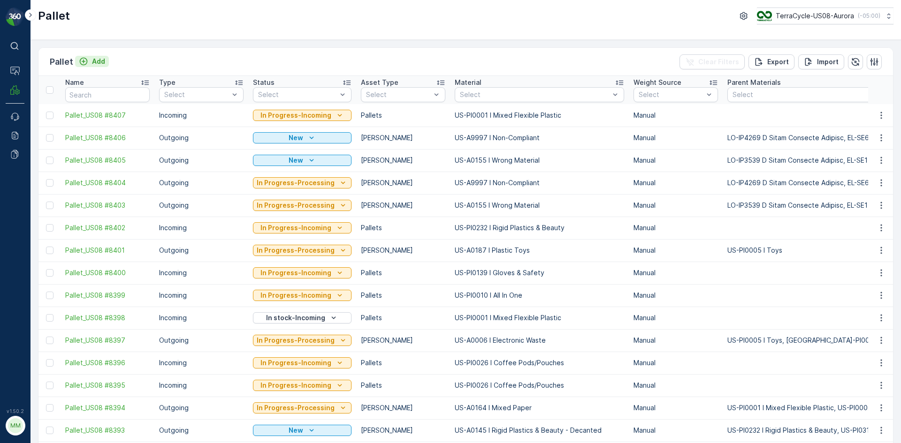
click at [76, 58] on button "Add" at bounding box center [92, 61] width 34 height 11
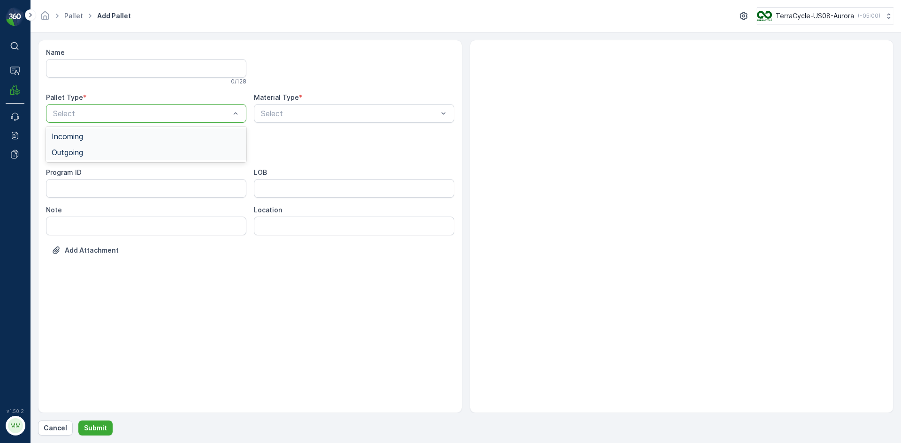
click at [110, 151] on div "Outgoing" at bounding box center [146, 152] width 189 height 8
click at [139, 101] on div "Pallet Type *" at bounding box center [146, 97] width 200 height 9
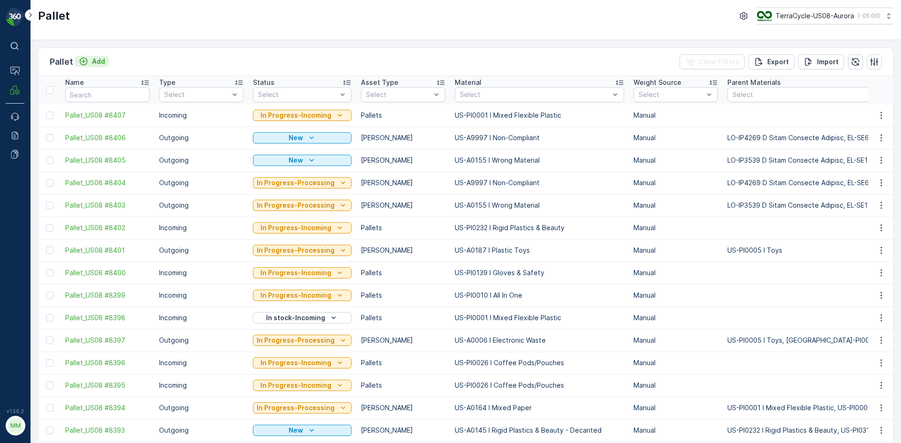
click at [98, 60] on p "Add" at bounding box center [98, 61] width 13 height 9
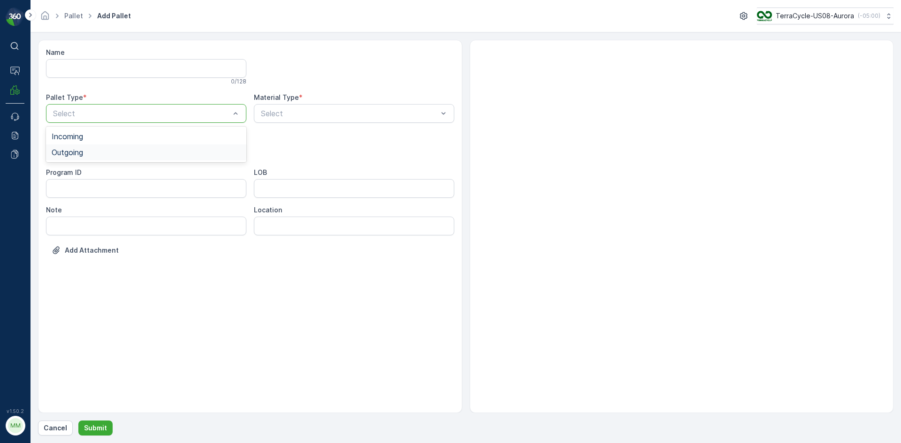
click at [116, 161] on div "Incoming Outgoing" at bounding box center [146, 145] width 200 height 36
click at [116, 159] on div "Outgoing" at bounding box center [146, 152] width 200 height 16
click at [108, 171] on div "Gaylord" at bounding box center [146, 174] width 189 height 8
type input "0145"
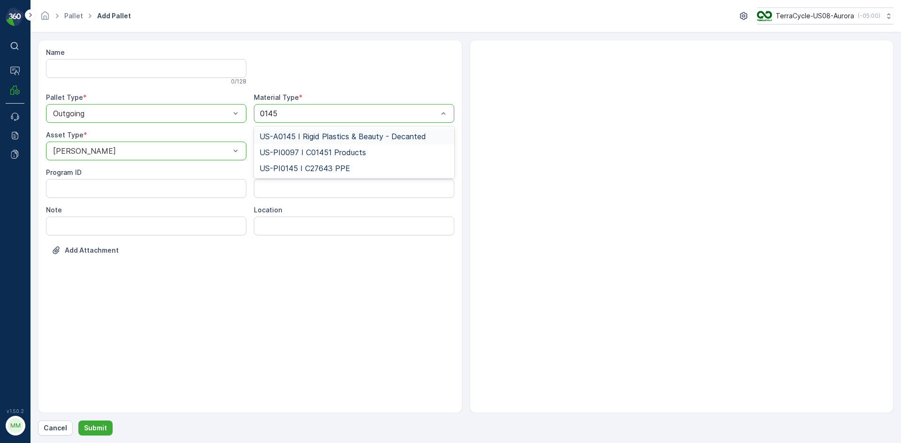
drag, startPoint x: 360, startPoint y: 135, endPoint x: 355, endPoint y: 133, distance: 5.2
click at [359, 135] on span "US-A0145 I Rigid Plastics & Beauty - Decanted" at bounding box center [342, 136] width 167 height 8
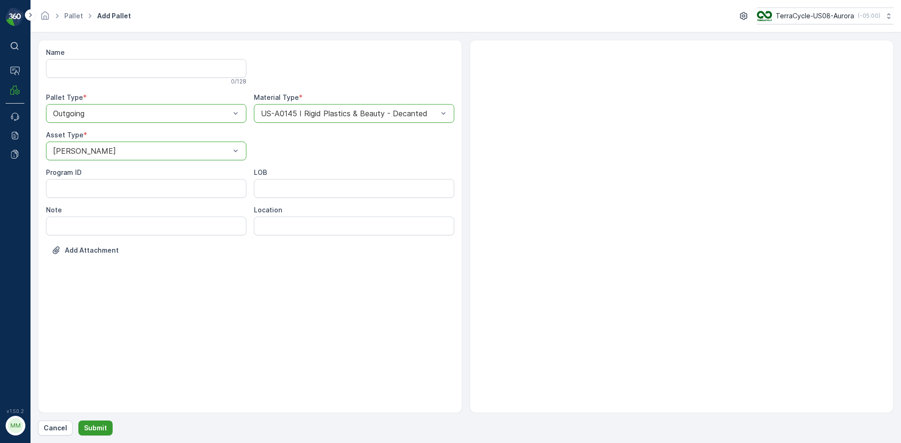
click at [98, 425] on p "Submit" at bounding box center [95, 428] width 23 height 9
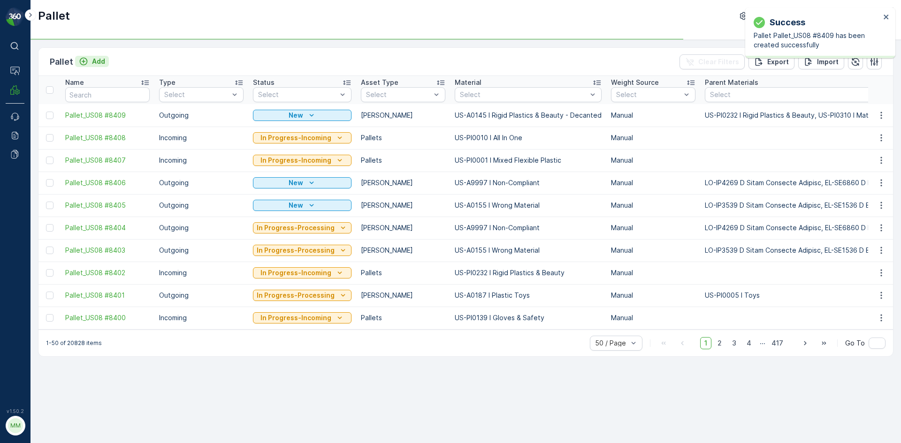
click at [97, 61] on p "Add" at bounding box center [98, 61] width 13 height 9
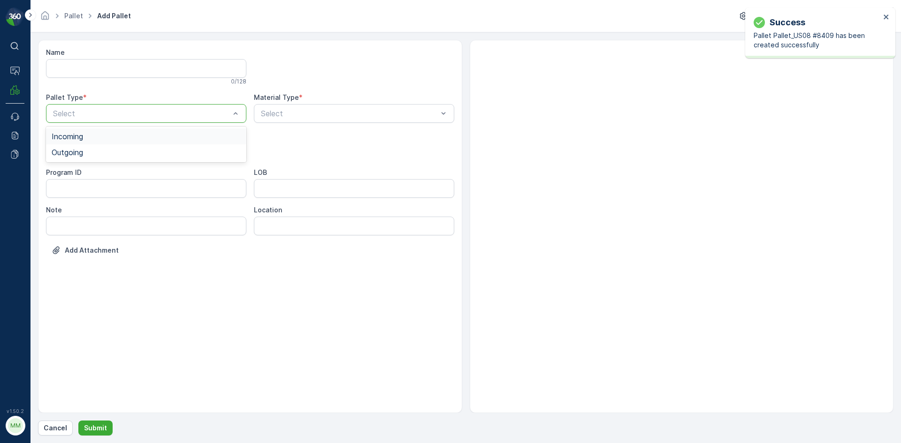
click at [142, 121] on div "Select" at bounding box center [146, 113] width 200 height 19
click at [120, 149] on div "Outgoing" at bounding box center [146, 152] width 189 height 8
click at [106, 175] on div "Gaylord" at bounding box center [146, 174] width 189 height 8
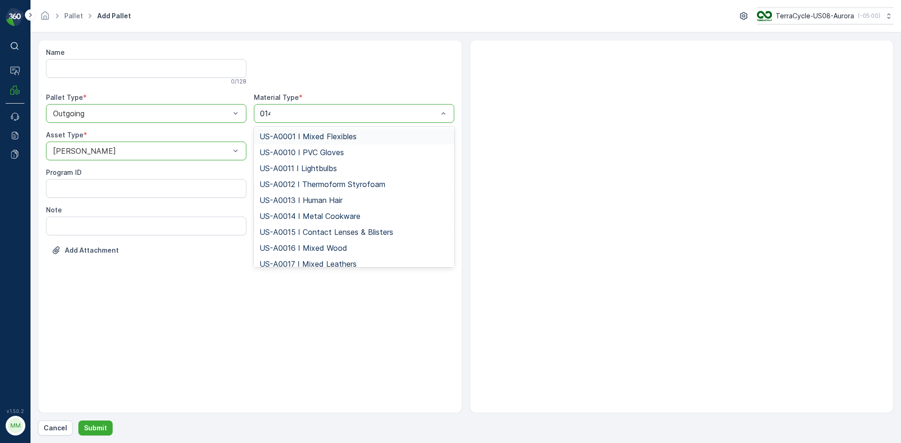
type input "0145"
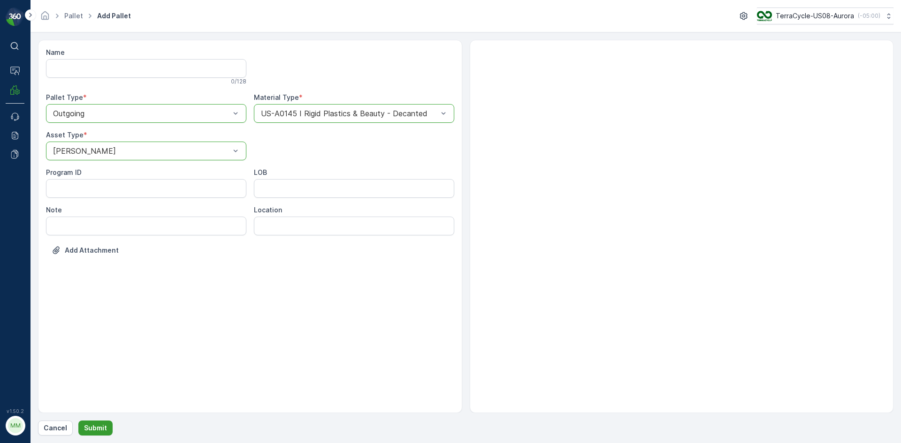
click at [91, 424] on p "Submit" at bounding box center [95, 428] width 23 height 9
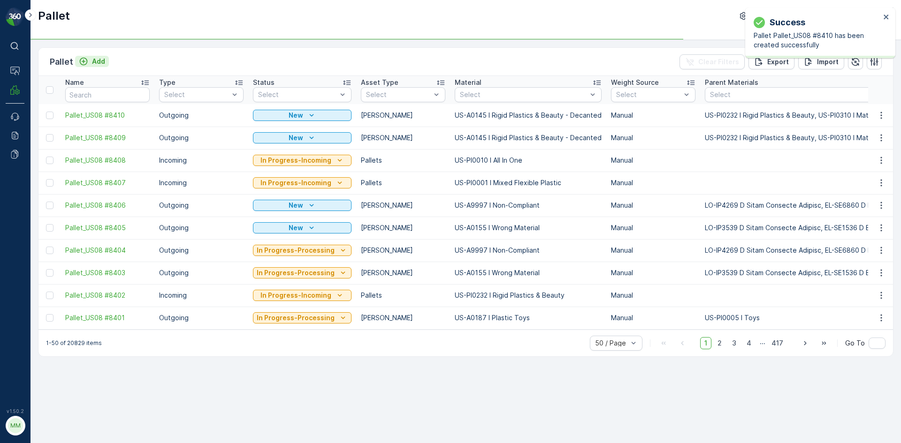
click at [92, 62] on p "Add" at bounding box center [98, 61] width 13 height 9
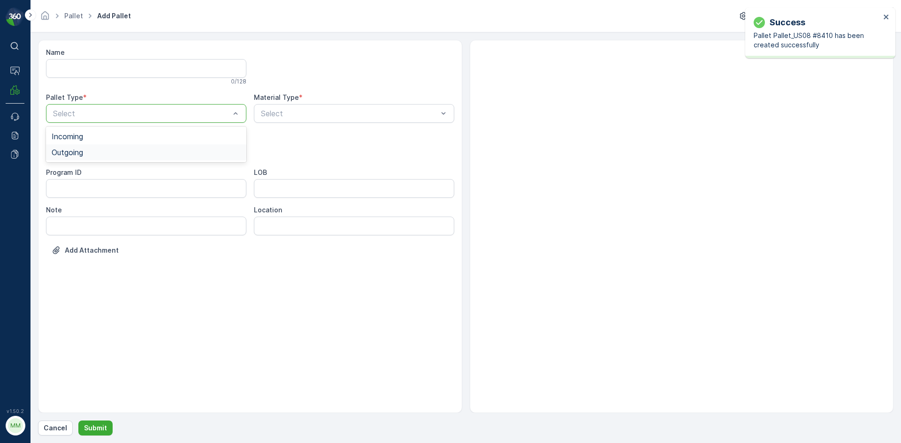
click at [106, 155] on div "Outgoing" at bounding box center [146, 152] width 189 height 8
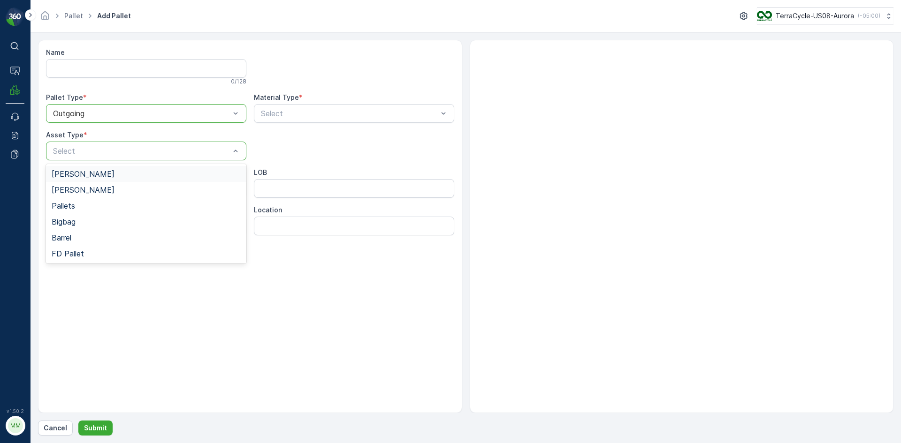
click at [79, 175] on span "Gaylord" at bounding box center [83, 174] width 63 height 8
click at [296, 120] on div "Select" at bounding box center [354, 113] width 200 height 19
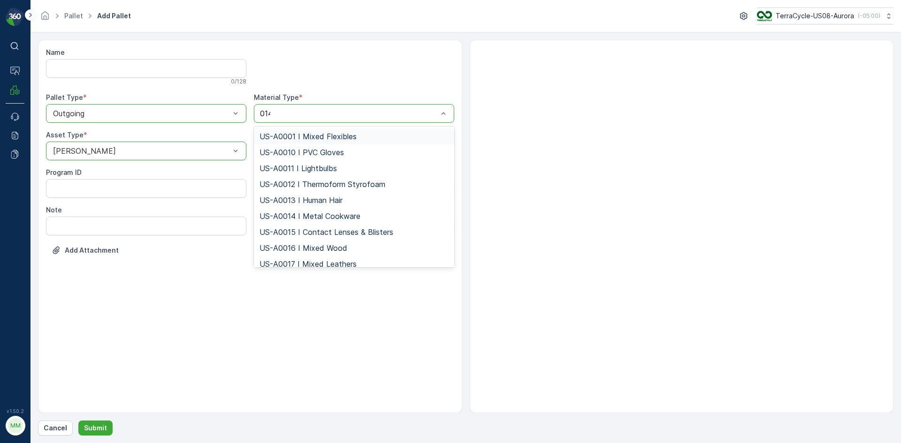
type input "0145"
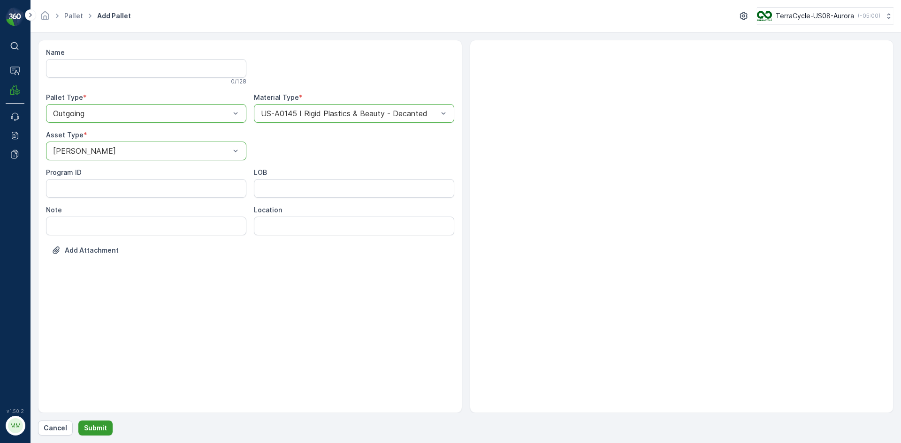
click at [98, 430] on p "Submit" at bounding box center [95, 428] width 23 height 9
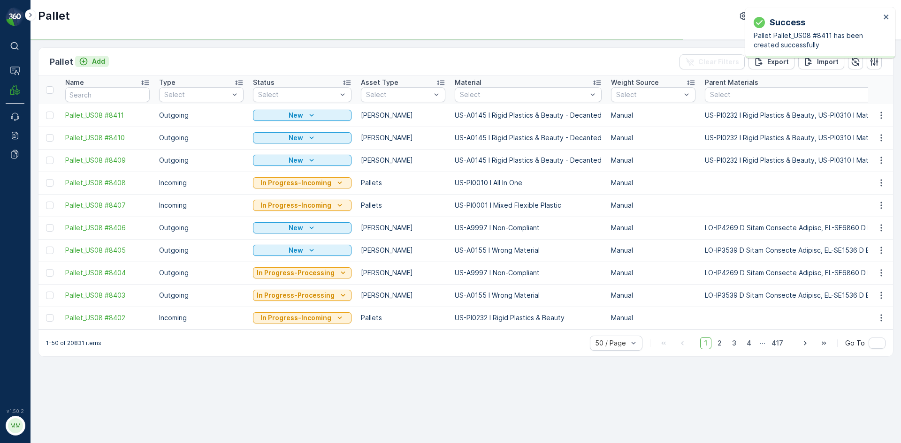
click at [97, 65] on p "Add" at bounding box center [98, 61] width 13 height 9
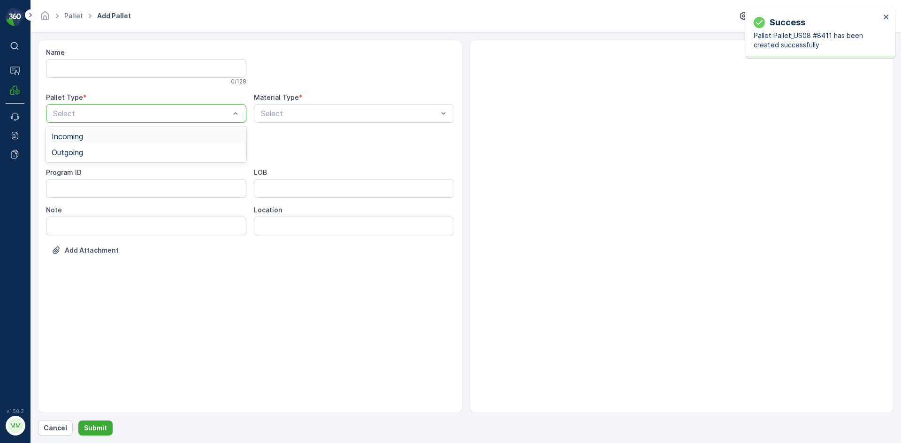
click at [118, 107] on div "Select" at bounding box center [146, 113] width 200 height 19
click at [105, 152] on div "Outgoing" at bounding box center [146, 152] width 189 height 8
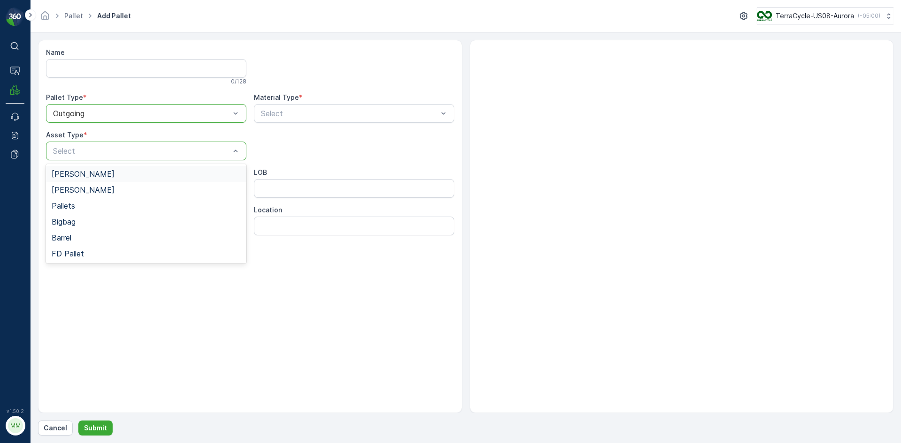
click at [94, 176] on div "[PERSON_NAME]" at bounding box center [146, 174] width 189 height 8
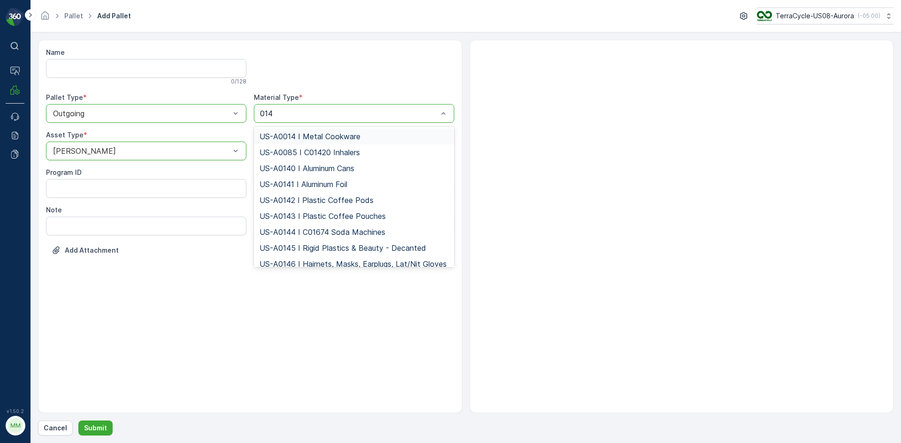
type input "0145"
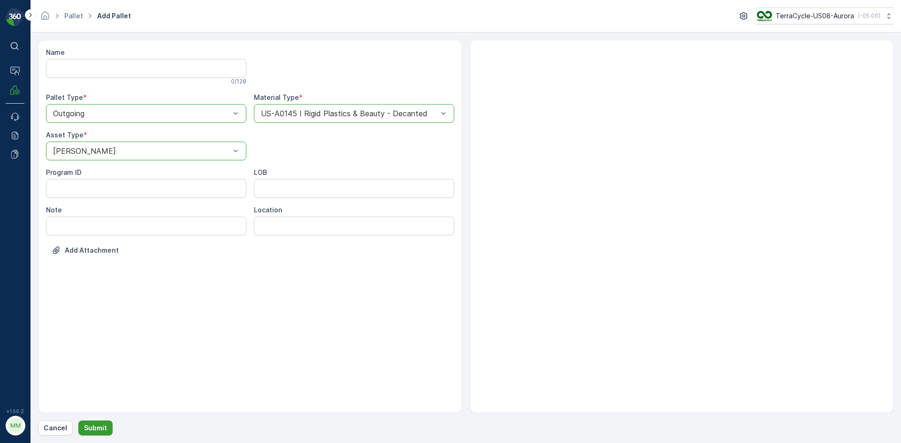
click at [101, 424] on p "Submit" at bounding box center [95, 428] width 23 height 9
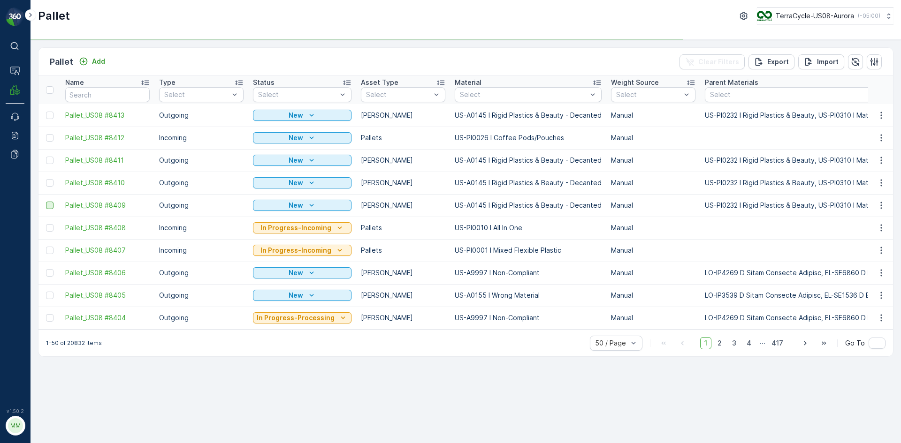
click at [51, 206] on div at bounding box center [50, 206] width 8 height 8
click at [46, 202] on input "checkbox" at bounding box center [46, 202] width 0 height 0
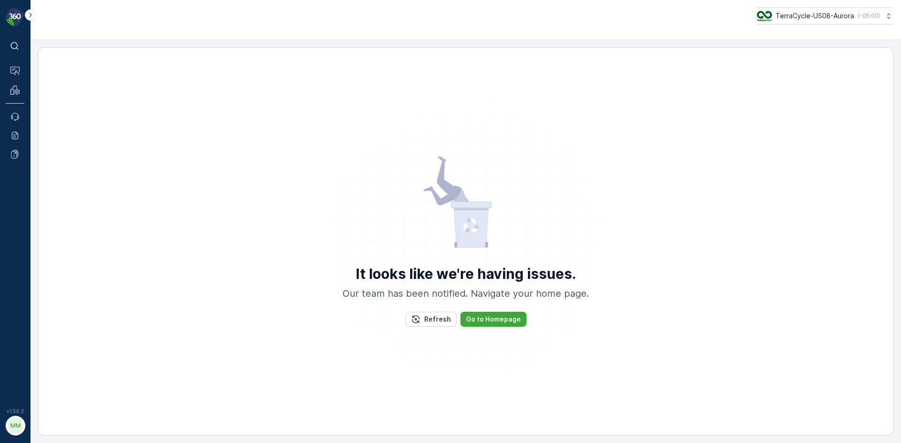
click at [54, 155] on div "It looks like we're having issues. Our team has been notified. Navigate your ho…" at bounding box center [466, 241] width 832 height 369
click at [51, 158] on div "It looks like we're having issues. Our team has been notified. Navigate your ho…" at bounding box center [466, 241] width 832 height 369
click at [50, 159] on div "It looks like we're having issues. Our team has been notified. Navigate your ho…" at bounding box center [466, 241] width 832 height 369
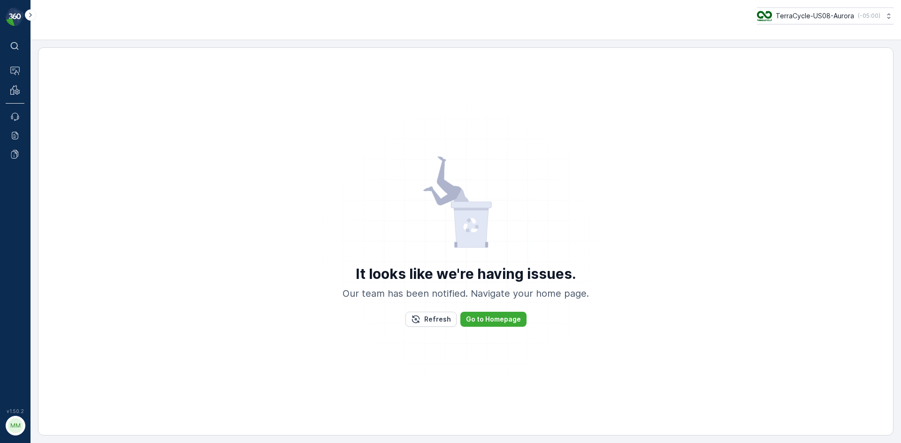
click at [50, 159] on div "It looks like we're having issues. Our team has been notified. Navigate your ho…" at bounding box center [466, 241] width 832 height 369
click at [51, 160] on div "It looks like we're having issues. Our team has been notified. Navigate your ho…" at bounding box center [466, 241] width 832 height 369
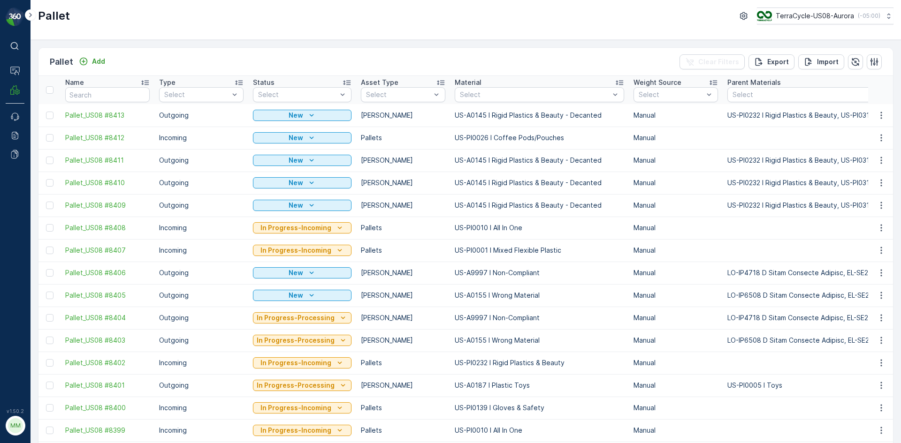
click at [56, 206] on td at bounding box center [49, 205] width 22 height 23
click at [49, 206] on div at bounding box center [50, 206] width 8 height 8
click at [46, 202] on input "checkbox" at bounding box center [46, 202] width 0 height 0
click at [50, 184] on div at bounding box center [50, 183] width 8 height 8
click at [46, 179] on input "checkbox" at bounding box center [46, 179] width 0 height 0
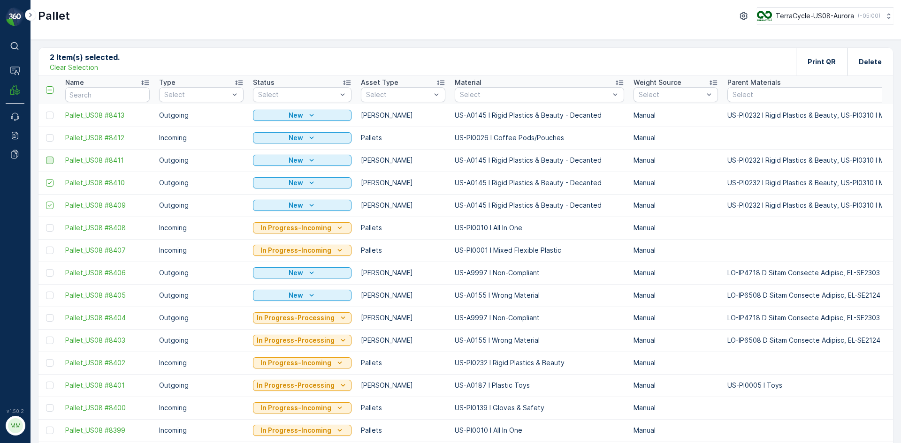
click at [49, 161] on div at bounding box center [50, 161] width 8 height 8
click at [46, 157] on input "checkbox" at bounding box center [46, 157] width 0 height 0
drag, startPoint x: 50, startPoint y: 117, endPoint x: 233, endPoint y: 108, distance: 183.1
click at [50, 117] on div at bounding box center [50, 116] width 8 height 8
click at [46, 112] on input "checkbox" at bounding box center [46, 112] width 0 height 0
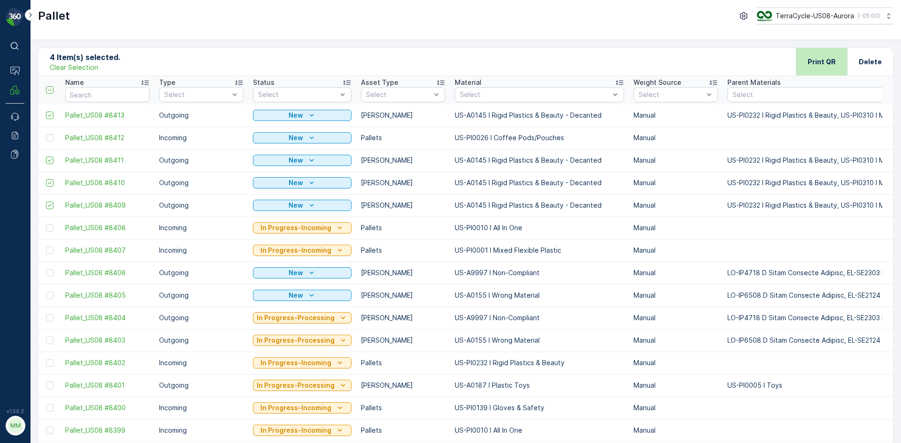
click at [831, 64] on p "Print QR" at bounding box center [821, 61] width 28 height 9
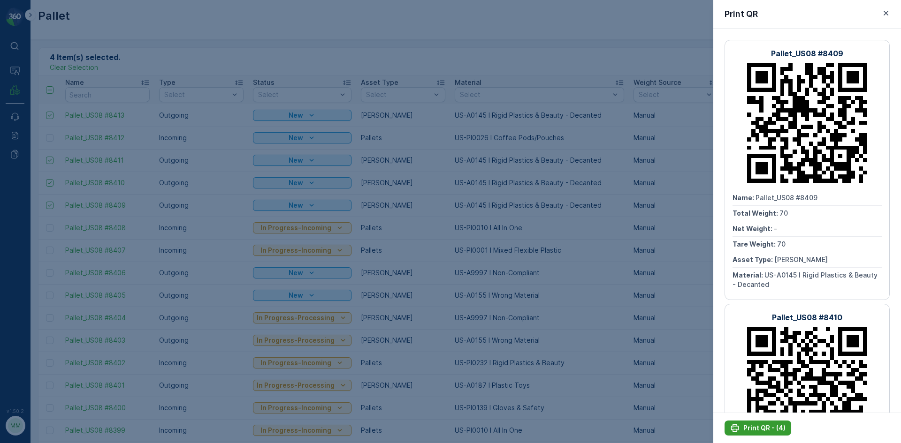
click at [767, 426] on p "Print QR - (4)" at bounding box center [764, 428] width 42 height 9
click at [593, 189] on div at bounding box center [450, 221] width 901 height 443
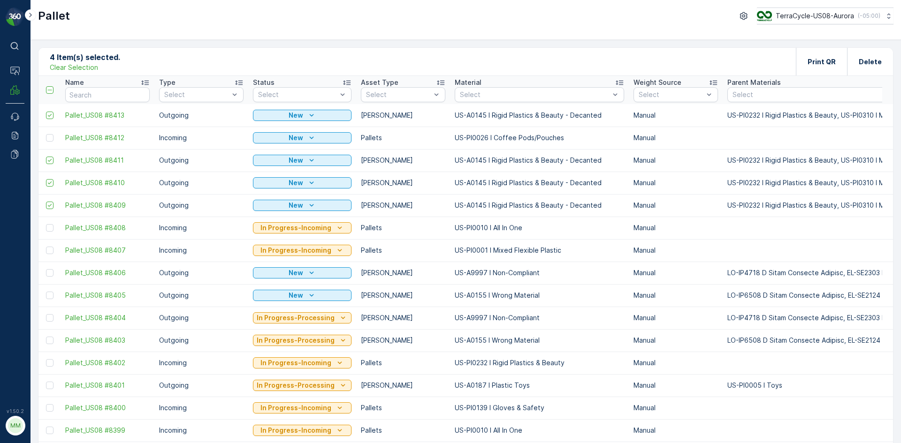
click at [87, 66] on p "Clear Selection" at bounding box center [74, 67] width 48 height 9
click at [135, 92] on input "text" at bounding box center [107, 94] width 84 height 15
type input "7414"
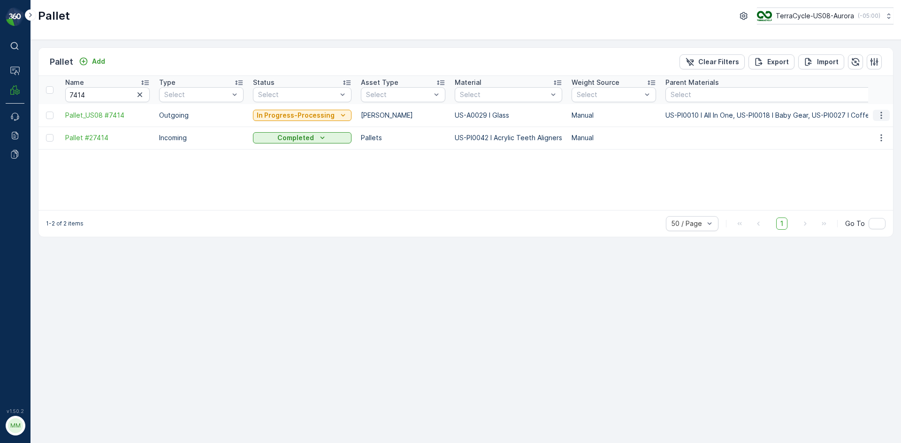
click at [882, 115] on icon "button" at bounding box center [880, 115] width 9 height 9
click at [870, 181] on div "Print QR" at bounding box center [870, 181] width 62 height 13
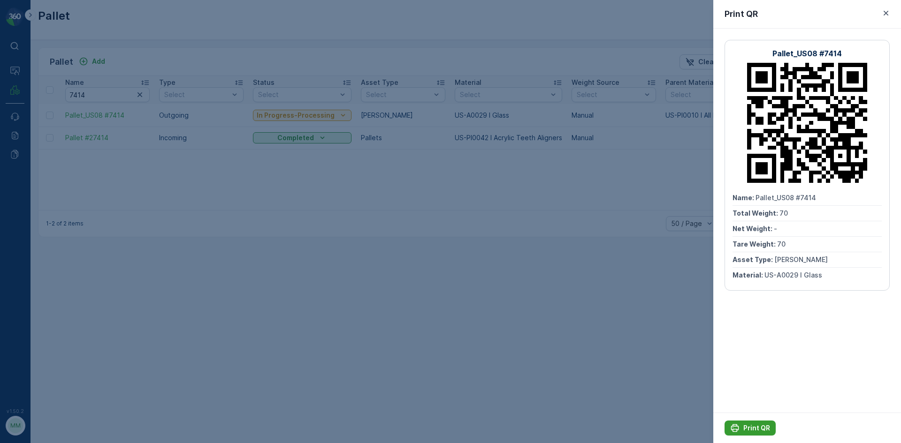
click at [744, 427] on p "Print QR" at bounding box center [756, 428] width 27 height 9
click at [675, 352] on div at bounding box center [450, 221] width 901 height 443
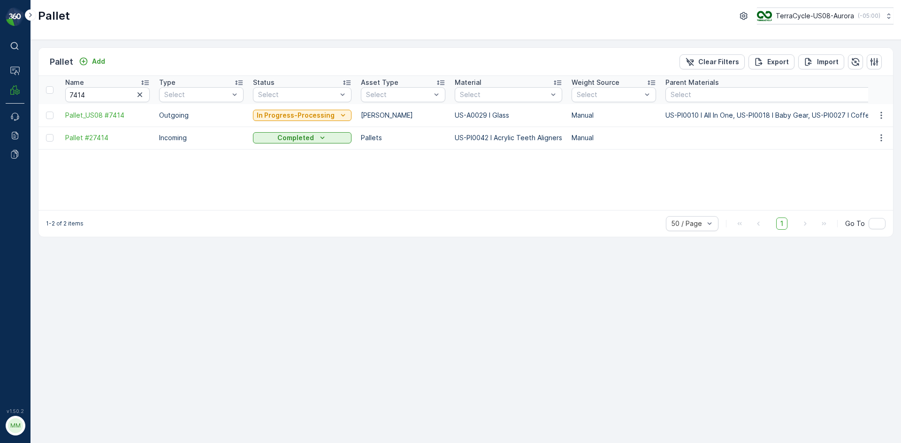
drag, startPoint x: 185, startPoint y: 51, endPoint x: 131, endPoint y: 56, distance: 54.2
click at [131, 53] on div "Pallet Add Clear Filters Export Import" at bounding box center [465, 62] width 854 height 28
click at [136, 94] on icon "button" at bounding box center [139, 94] width 9 height 9
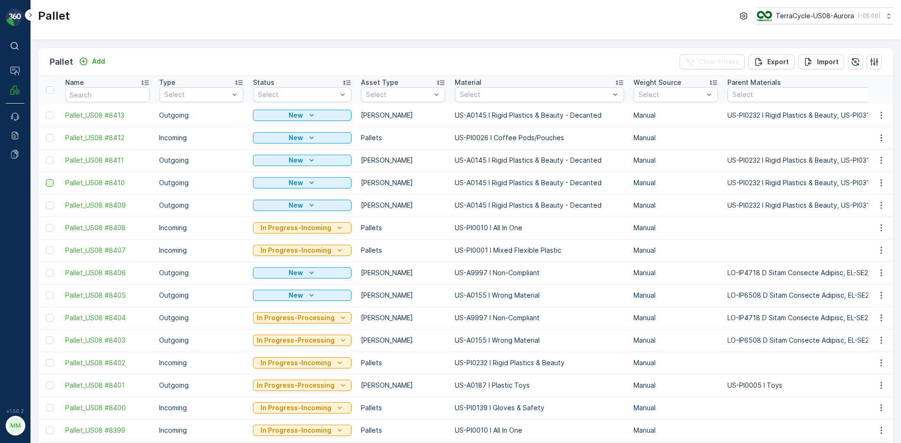
click at [50, 183] on div at bounding box center [50, 183] width 8 height 8
click at [46, 179] on input "checkbox" at bounding box center [46, 179] width 0 height 0
click at [51, 159] on div at bounding box center [50, 161] width 8 height 8
click at [46, 157] on input "checkbox" at bounding box center [46, 157] width 0 height 0
click at [52, 118] on div at bounding box center [50, 116] width 8 height 8
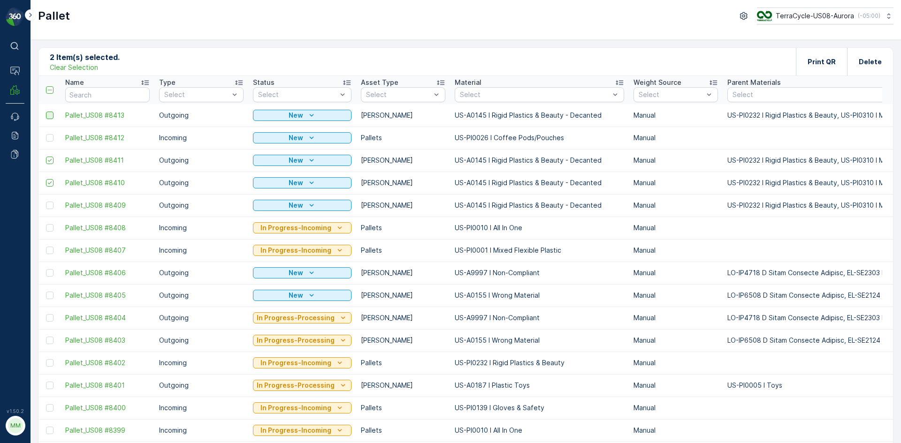
click at [46, 112] on input "checkbox" at bounding box center [46, 112] width 0 height 0
click at [825, 50] on div "Print QR" at bounding box center [821, 62] width 28 height 28
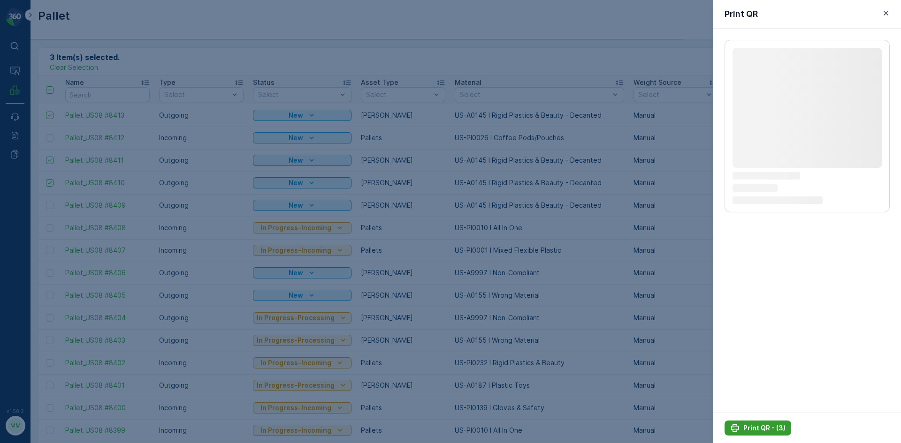
click at [774, 430] on p "Print QR - (3)" at bounding box center [764, 428] width 42 height 9
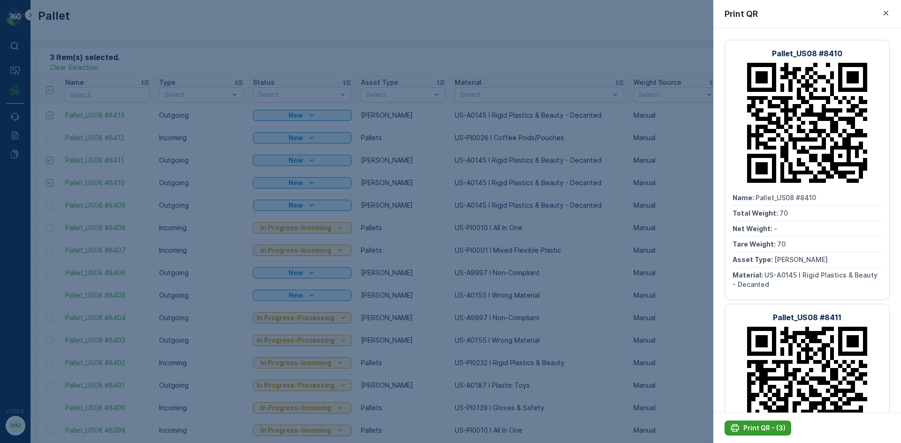
click at [758, 428] on p "Print QR - (3)" at bounding box center [764, 428] width 42 height 9
click at [171, 39] on div at bounding box center [450, 221] width 901 height 443
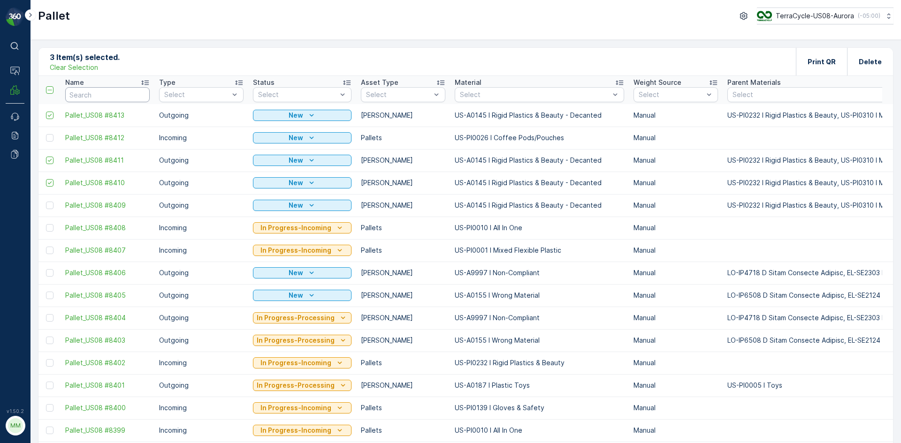
click at [82, 98] on input "text" at bounding box center [107, 94] width 84 height 15
type input "8397"
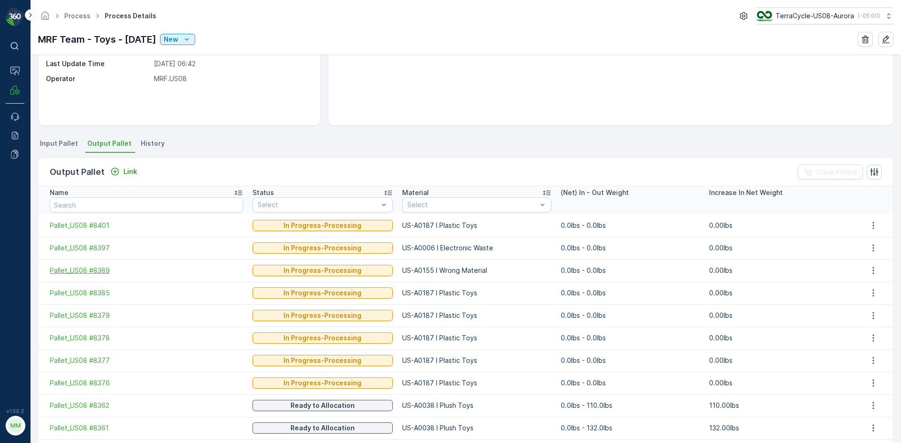
scroll to position [141, 0]
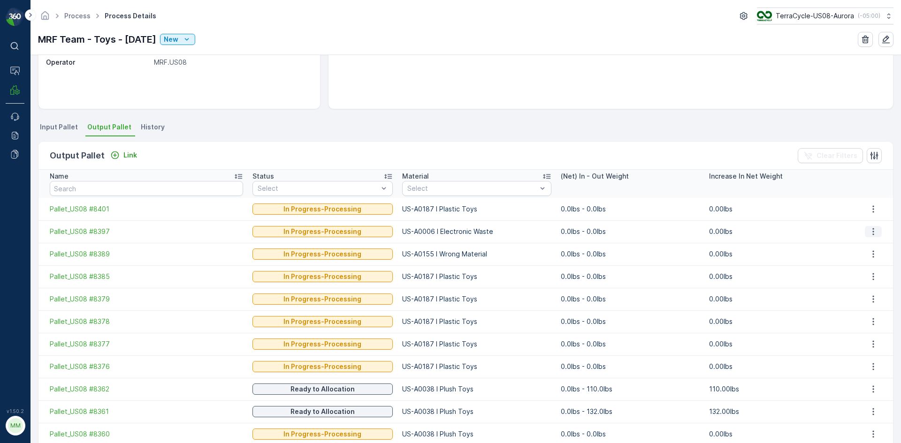
click at [868, 231] on icon "button" at bounding box center [872, 231] width 9 height 9
click at [872, 245] on span "Detach" at bounding box center [878, 245] width 23 height 9
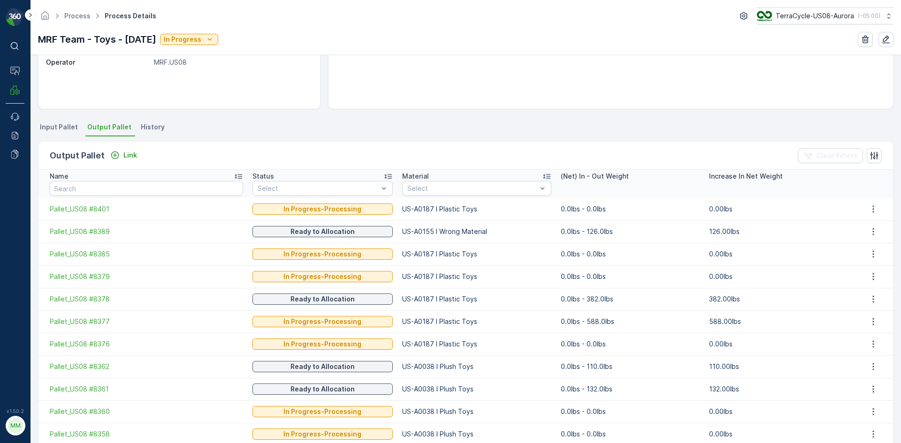
click at [134, 162] on div "Output Pallet Link Clear Filters" at bounding box center [465, 156] width 854 height 28
click at [132, 158] on p "Link" at bounding box center [130, 155] width 14 height 9
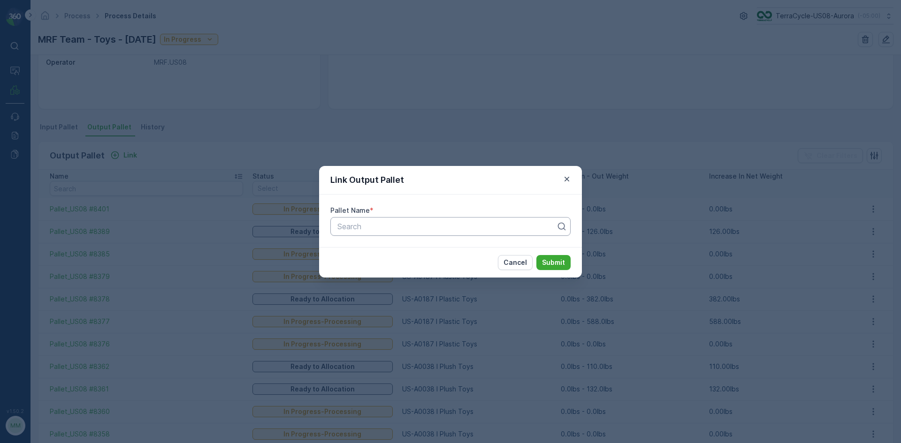
click at [394, 226] on div at bounding box center [446, 226] width 220 height 8
type input "8359"
click at [536, 255] on button "Submit" at bounding box center [553, 262] width 34 height 15
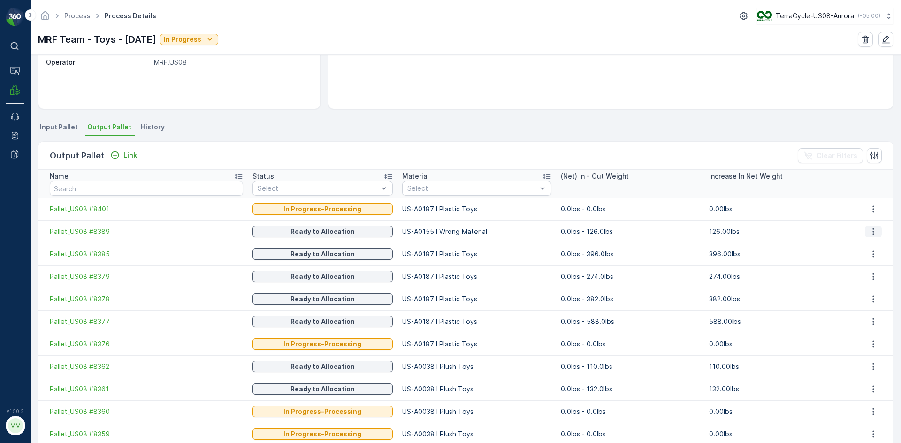
click at [872, 229] on icon "button" at bounding box center [872, 231] width 1 height 7
click at [865, 246] on div "Detach" at bounding box center [878, 245] width 30 height 13
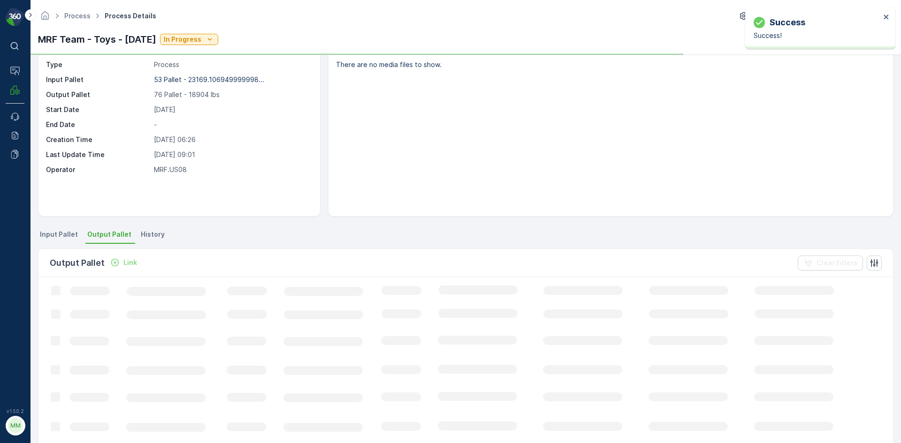
scroll to position [0, 0]
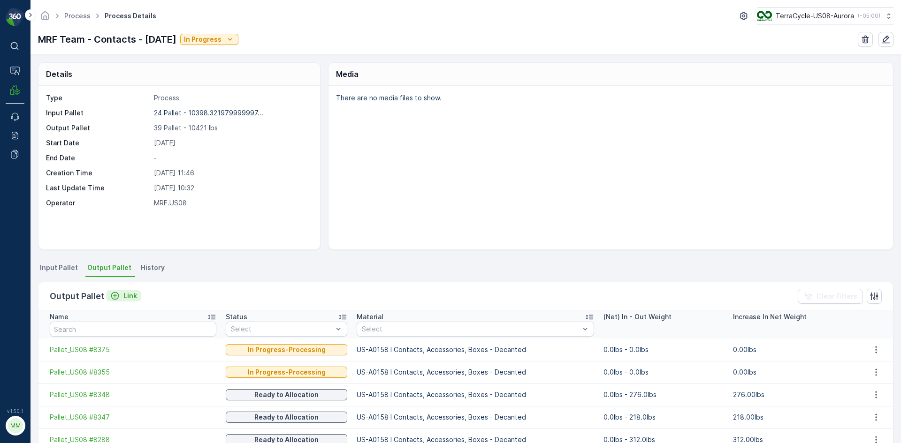
click at [116, 293] on icon "Link" at bounding box center [114, 295] width 9 height 9
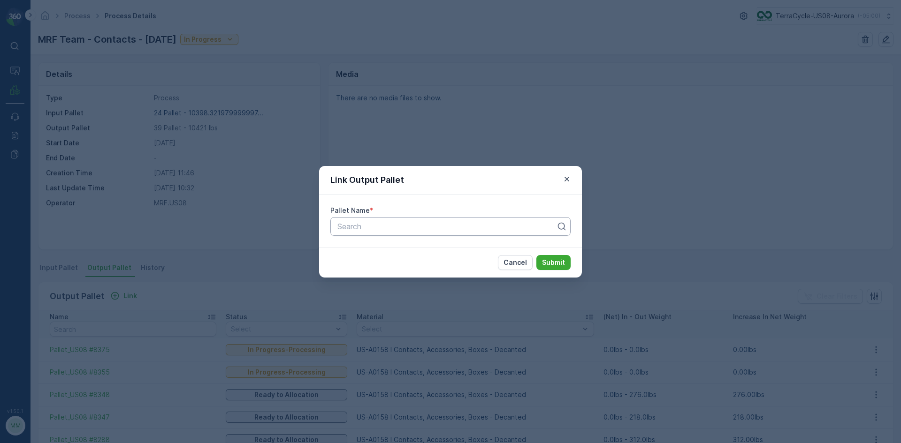
click at [374, 229] on div at bounding box center [446, 226] width 220 height 8
type input "7366"
click at [536, 255] on button "Submit" at bounding box center [553, 262] width 34 height 15
click at [547, 118] on div "Link Output Pallet Pallet Name * option Pallet_US08 #7366, selected. Select is …" at bounding box center [450, 221] width 901 height 443
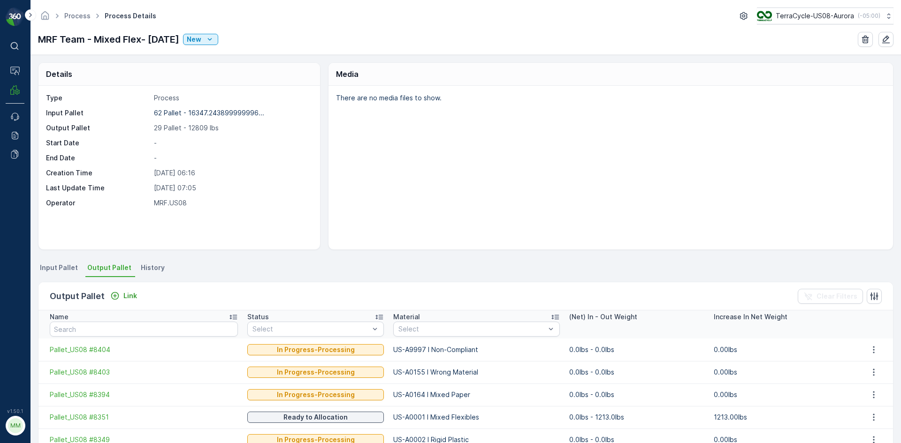
drag, startPoint x: 189, startPoint y: 1, endPoint x: 107, endPoint y: 18, distance: 83.3
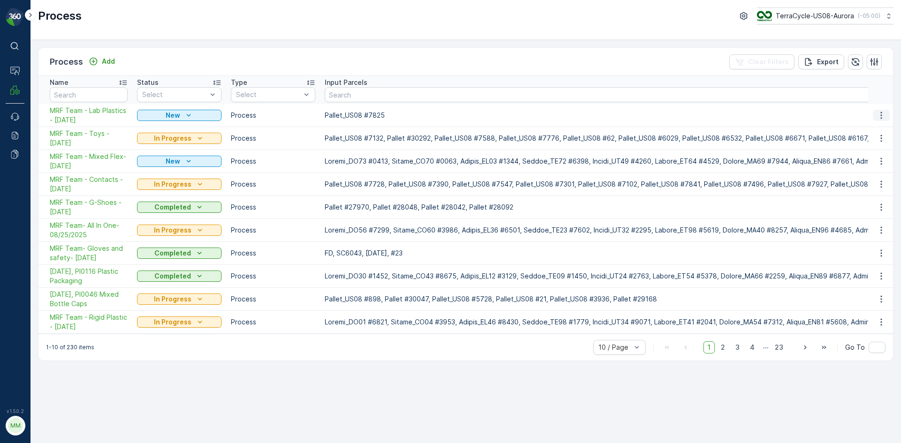
click at [880, 114] on icon "button" at bounding box center [880, 115] width 9 height 9
click at [109, 115] on span "MRF Team - Lab Plastics - 09/15/2025" at bounding box center [89, 115] width 78 height 19
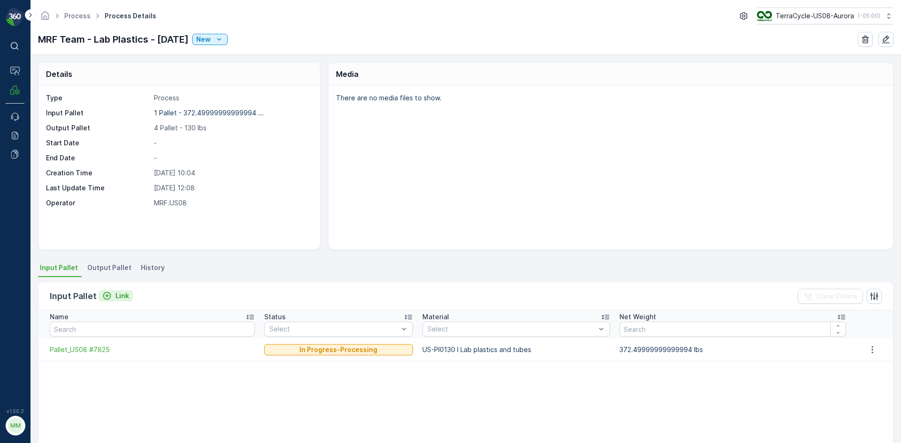
click at [120, 299] on p "Link" at bounding box center [122, 295] width 14 height 9
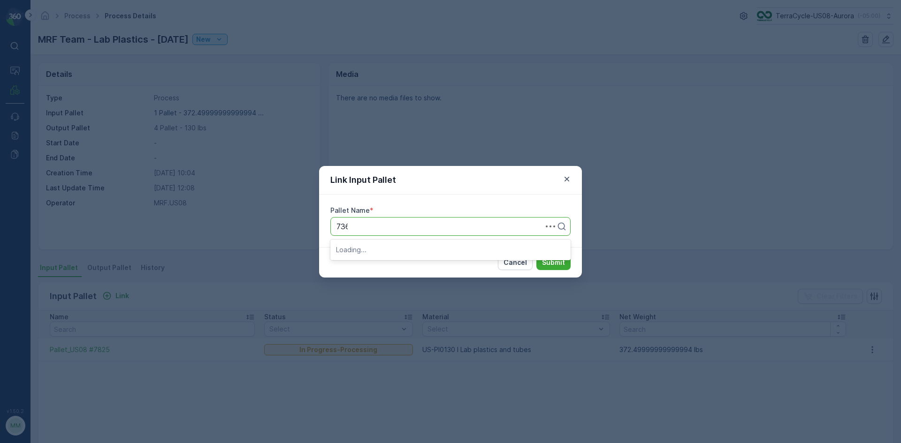
type input "7366"
click at [536, 255] on button "Submit" at bounding box center [553, 262] width 34 height 15
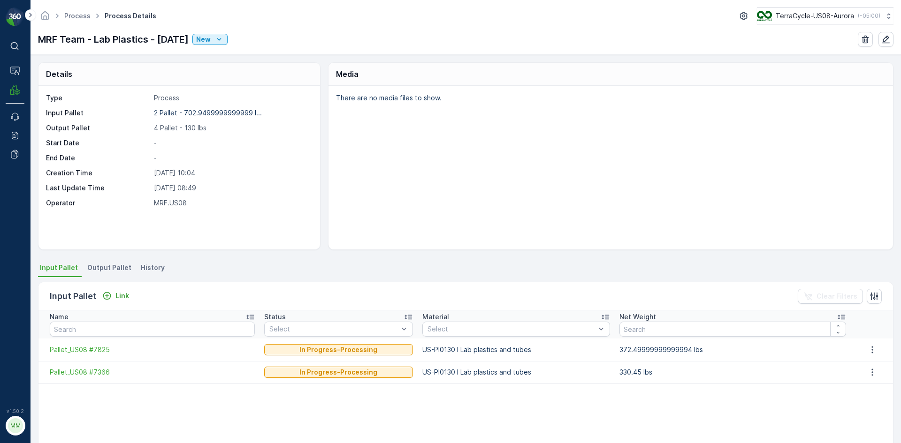
click at [116, 275] on li "Output Pallet" at bounding box center [110, 269] width 50 height 16
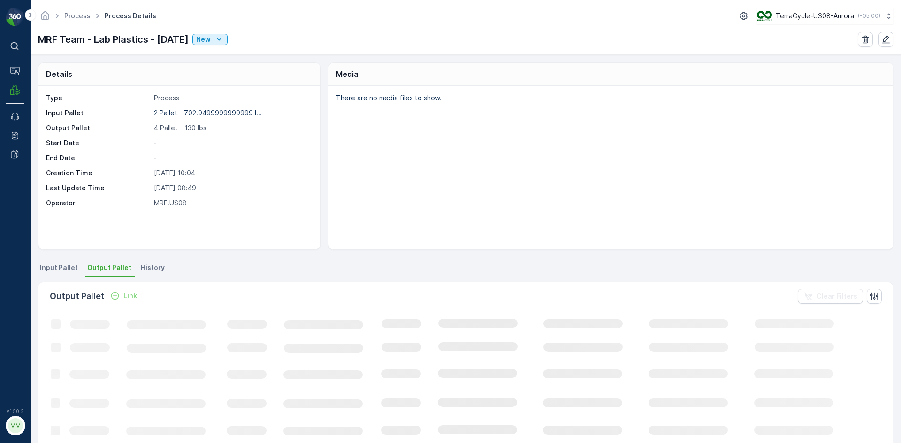
click at [116, 270] on span "Output Pallet" at bounding box center [109, 267] width 44 height 9
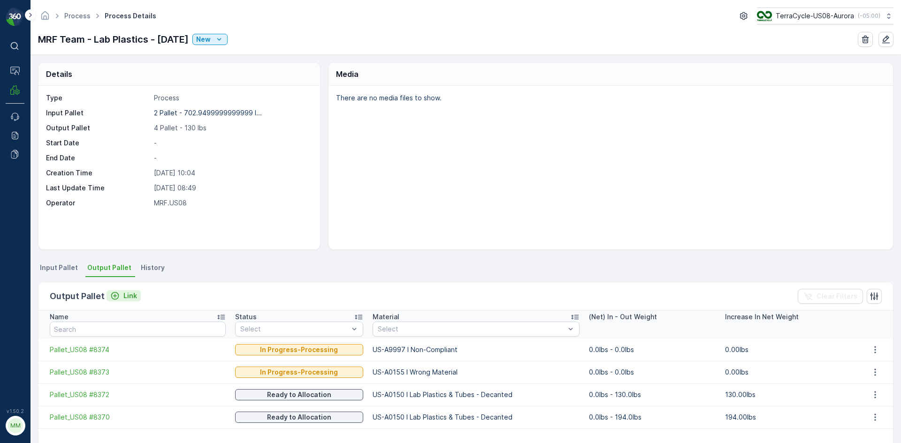
click at [129, 298] on p "Link" at bounding box center [130, 295] width 14 height 9
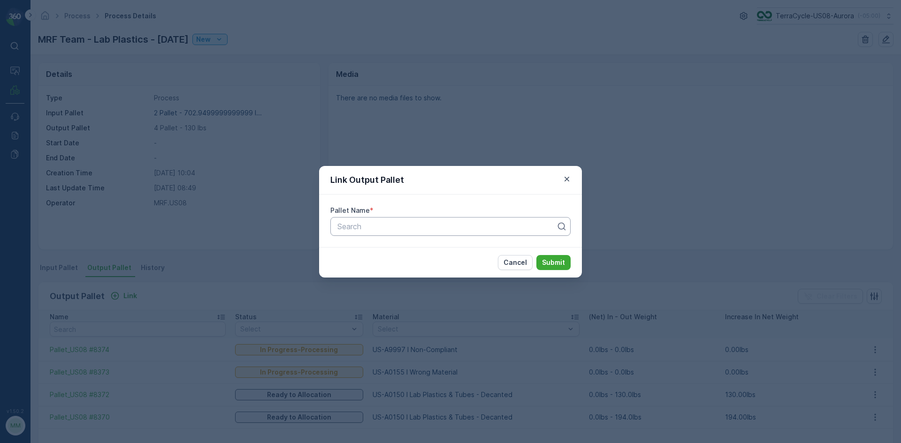
click at [523, 222] on div at bounding box center [446, 226] width 220 height 8
type input "8371"
click at [536, 255] on button "Submit" at bounding box center [553, 262] width 34 height 15
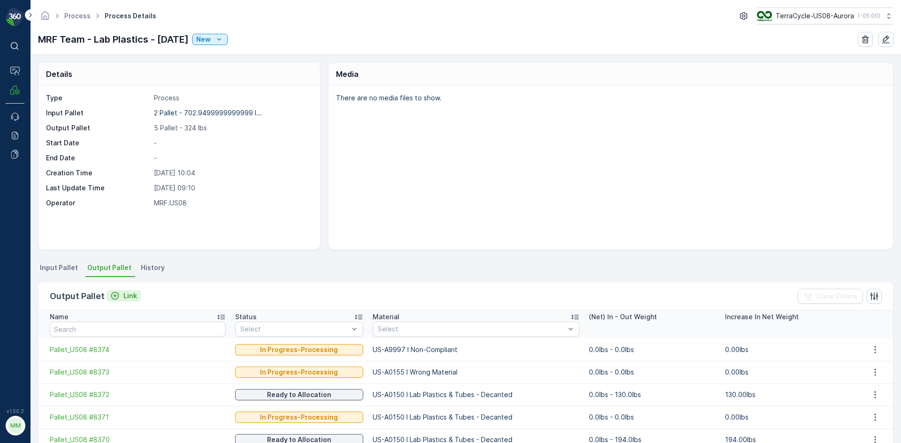
click at [131, 291] on button "Link" at bounding box center [123, 295] width 34 height 11
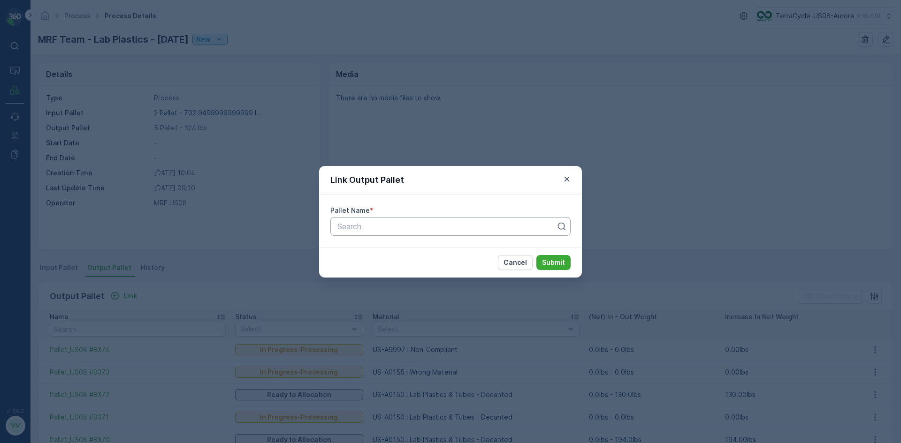
click at [478, 228] on div at bounding box center [446, 226] width 220 height 8
type input "8415"
click at [539, 248] on div "Pallet_US08 #8415" at bounding box center [450, 249] width 229 height 8
click at [565, 260] on button "Submit" at bounding box center [553, 262] width 34 height 15
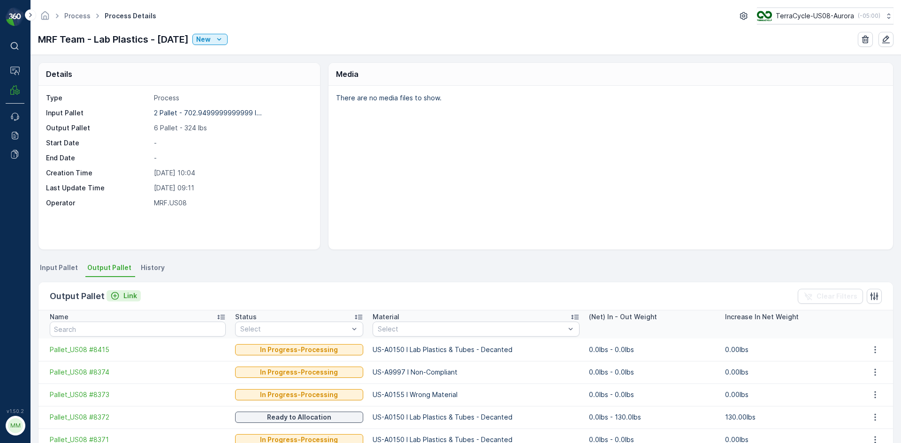
click at [125, 298] on p "Link" at bounding box center [130, 295] width 14 height 9
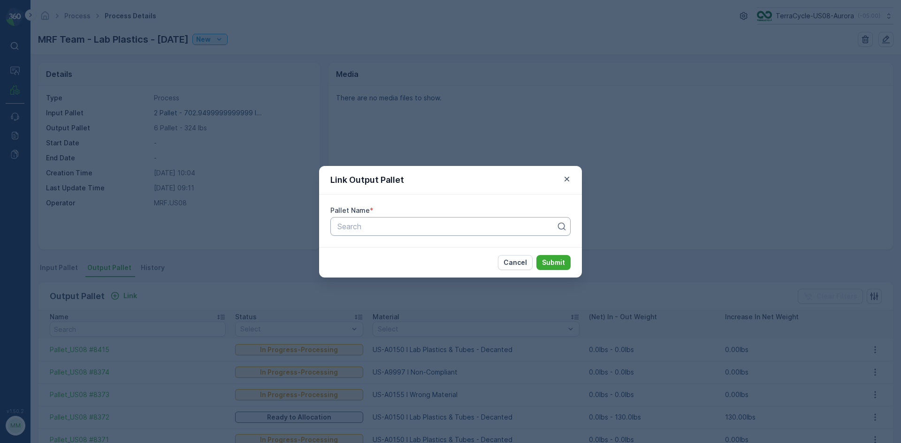
click at [435, 228] on div at bounding box center [446, 226] width 220 height 8
type input "8100"
click at [536, 255] on button "Submit" at bounding box center [553, 262] width 34 height 15
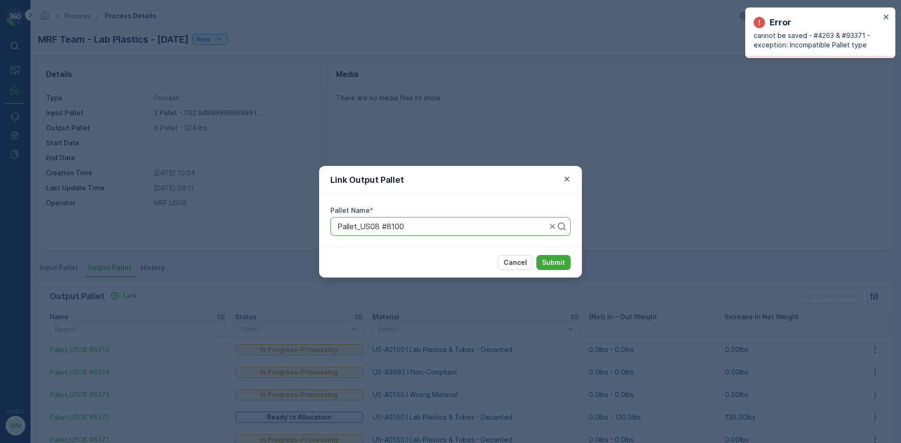
click at [159, 304] on div "Link Output Pallet Pallet Name * Pallet_US08 #8100 Cancel Submit" at bounding box center [450, 221] width 901 height 443
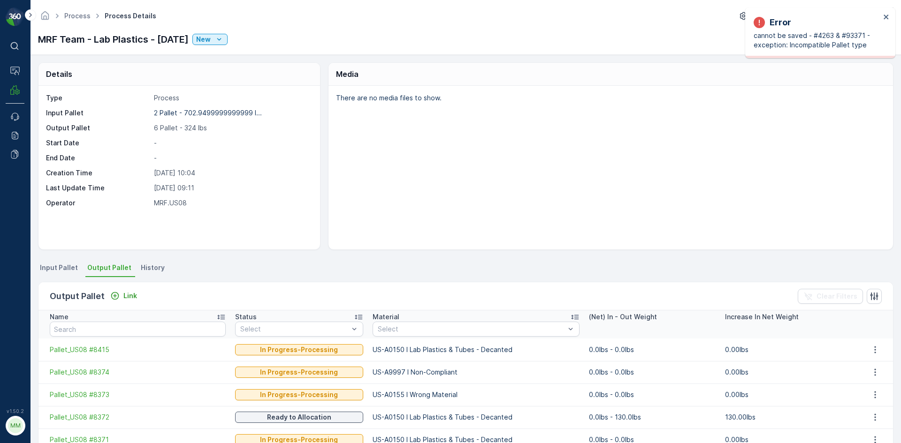
click at [66, 270] on span "Input Pallet" at bounding box center [59, 267] width 38 height 9
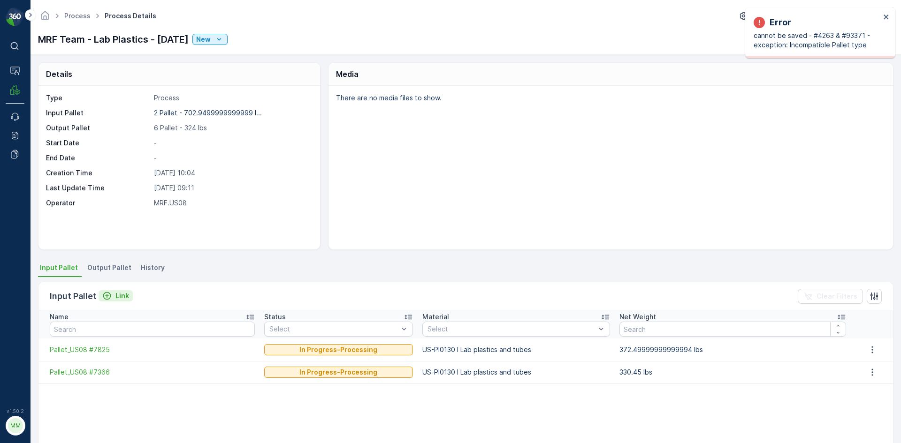
click at [123, 296] on p "Link" at bounding box center [122, 295] width 14 height 9
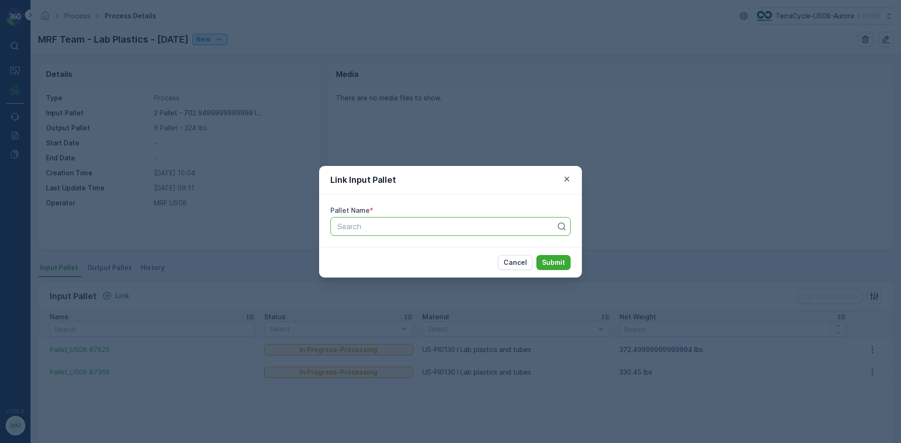
click at [418, 232] on div "Search" at bounding box center [450, 226] width 240 height 19
type input "8100"
click at [536, 255] on button "Submit" at bounding box center [553, 262] width 34 height 15
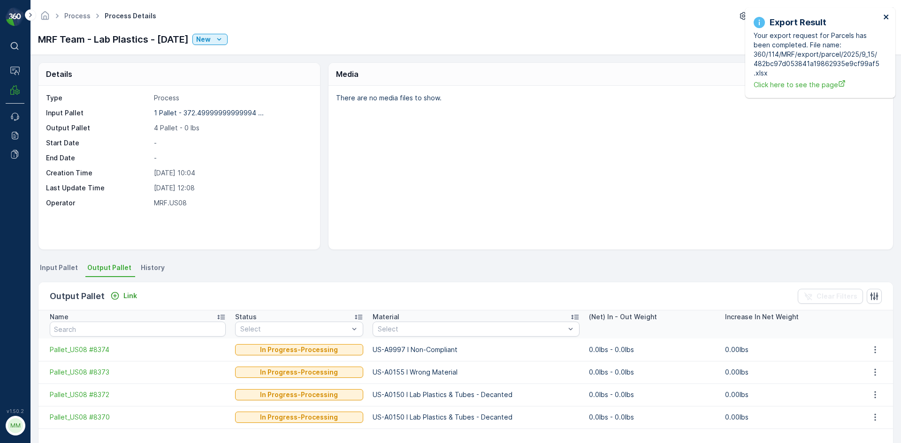
click at [887, 17] on icon "close" at bounding box center [886, 17] width 7 height 8
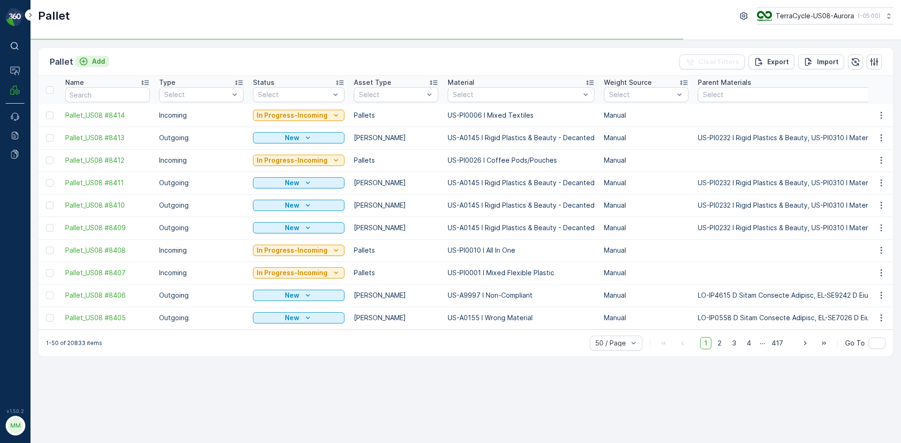
click at [101, 63] on p "Add" at bounding box center [98, 61] width 13 height 9
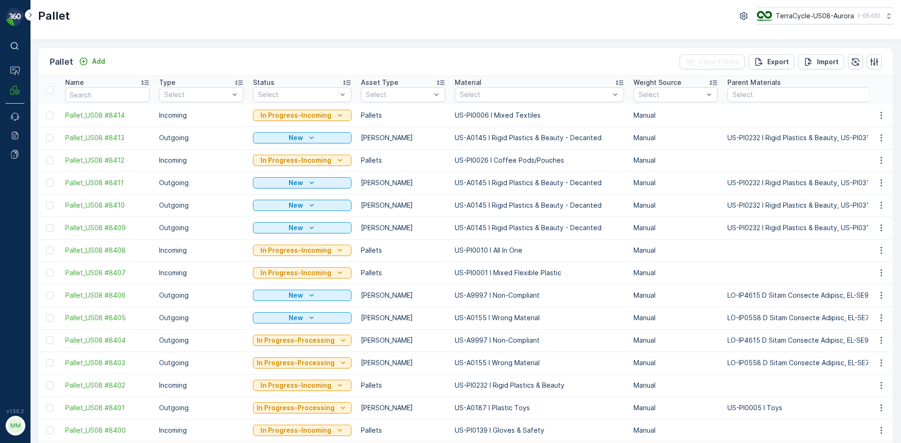
click at [97, 55] on div "Pallet Add" at bounding box center [79, 61] width 59 height 13
click at [96, 64] on p "Add" at bounding box center [98, 61] width 13 height 9
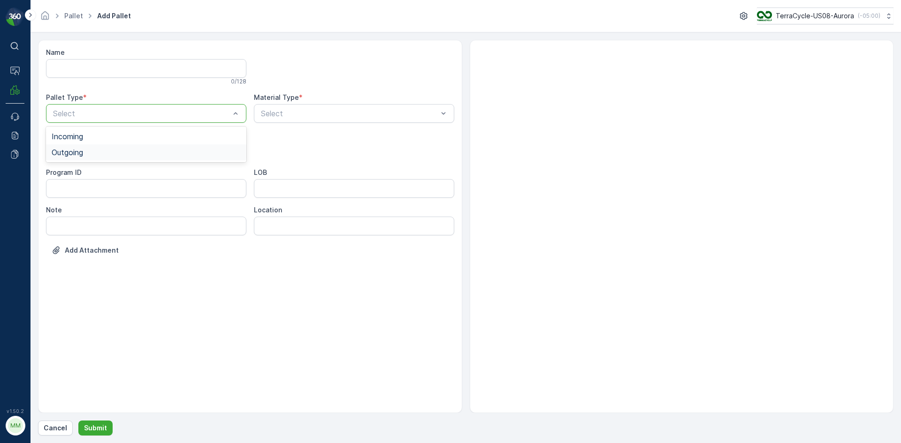
click at [127, 150] on div "Outgoing" at bounding box center [146, 152] width 189 height 8
click at [114, 175] on div "[PERSON_NAME]" at bounding box center [146, 174] width 189 height 8
type input "0150"
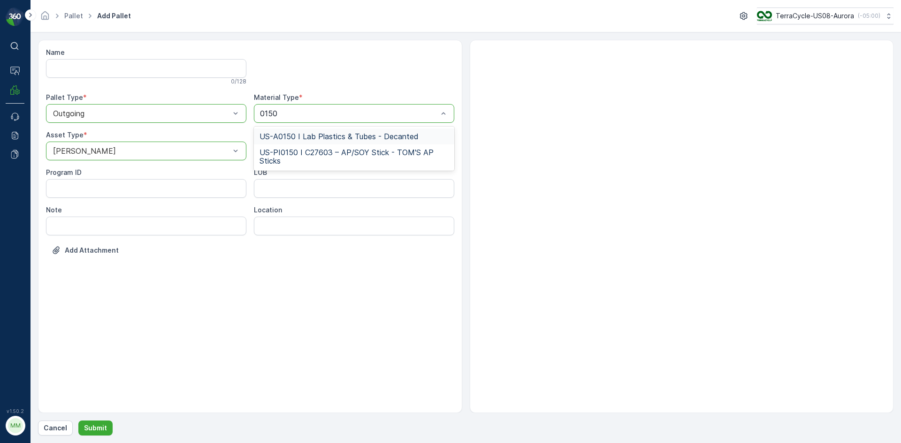
drag, startPoint x: 321, startPoint y: 136, endPoint x: 305, endPoint y: 141, distance: 16.5
click at [321, 135] on span "US-A0150 I Lab Plastics & Tubes - Decanted" at bounding box center [338, 136] width 159 height 8
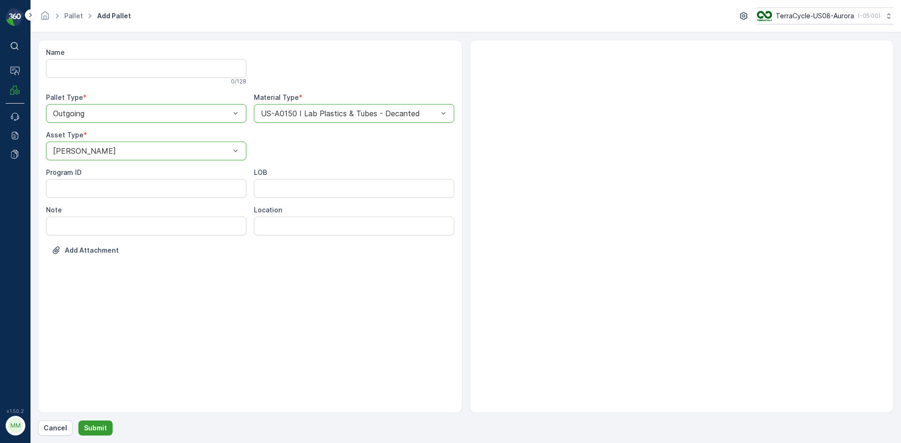
click at [105, 424] on button "Submit" at bounding box center [95, 428] width 34 height 15
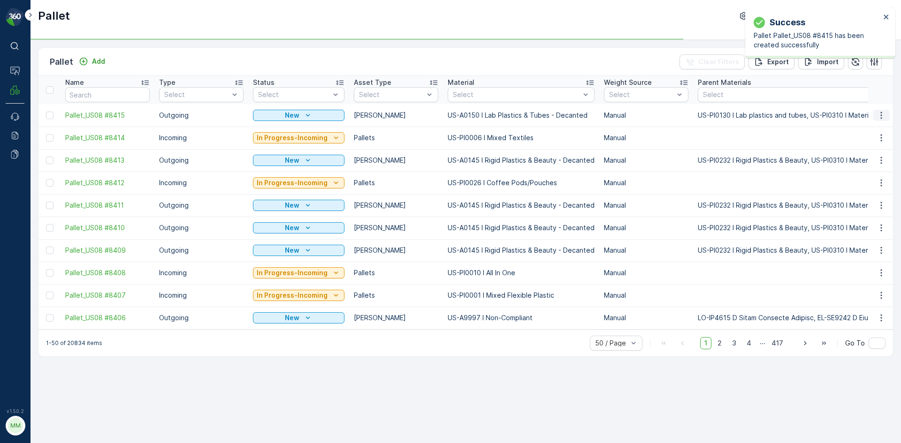
click at [882, 116] on icon "button" at bounding box center [880, 115] width 9 height 9
click at [861, 182] on span "Print QR" at bounding box center [855, 181] width 26 height 9
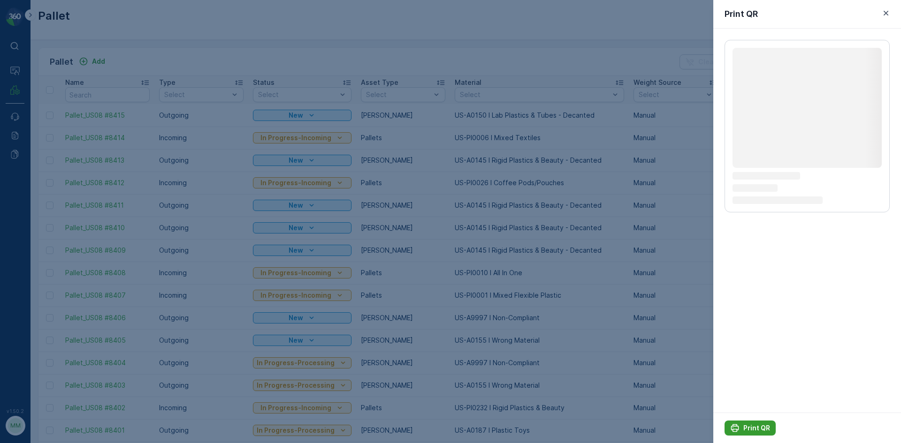
click at [752, 430] on p "Print QR" at bounding box center [756, 428] width 27 height 9
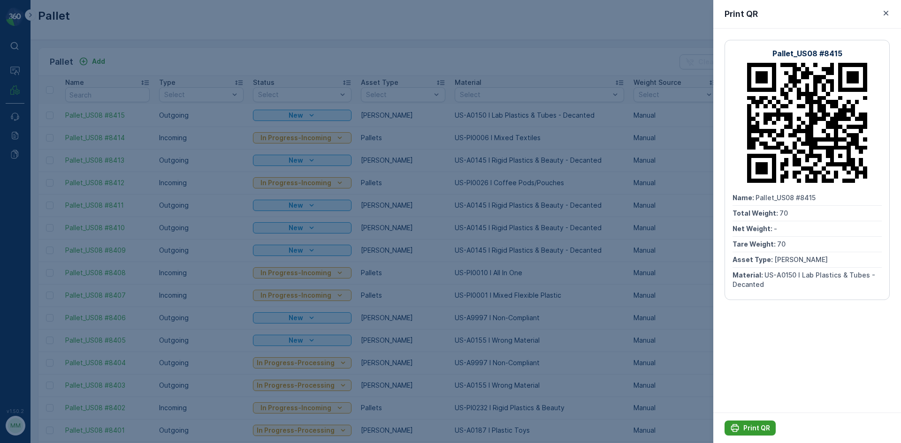
click at [751, 431] on p "Print QR" at bounding box center [756, 428] width 27 height 9
click at [668, 294] on div at bounding box center [450, 221] width 901 height 443
